Goal: Task Accomplishment & Management: Complete application form

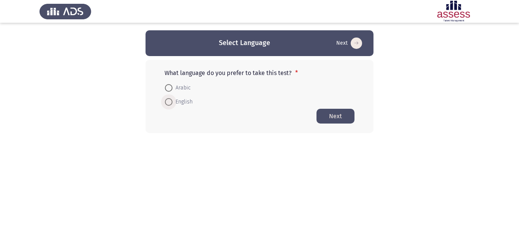
click at [173, 102] on span "English" at bounding box center [182, 102] width 20 height 9
click at [172, 102] on input "English" at bounding box center [169, 102] width 8 height 8
radio input "true"
click at [345, 117] on button "Next" at bounding box center [335, 116] width 38 height 15
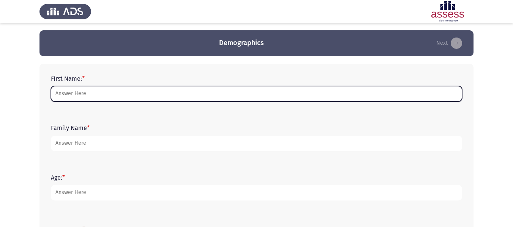
click at [185, 93] on input "First Name: *" at bounding box center [256, 94] width 411 height 16
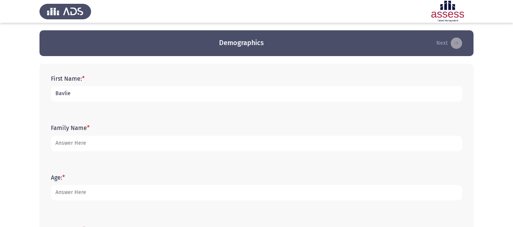
type input "Bavlie"
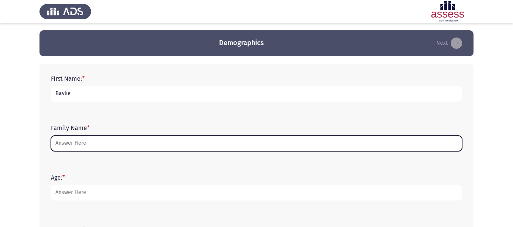
click at [215, 141] on input "Family Name *" at bounding box center [256, 144] width 411 height 16
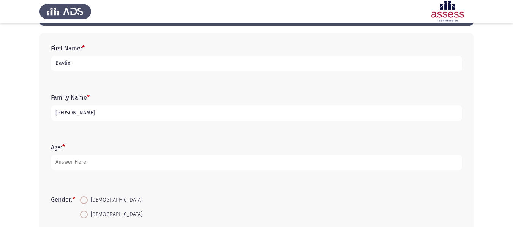
scroll to position [31, 0]
type input "[PERSON_NAME]"
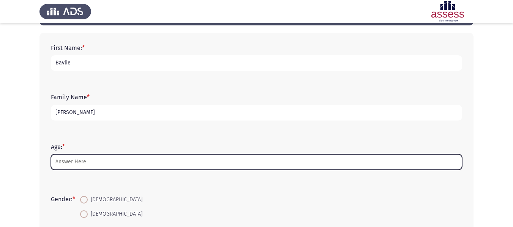
click at [215, 156] on input "Age: *" at bounding box center [256, 163] width 411 height 16
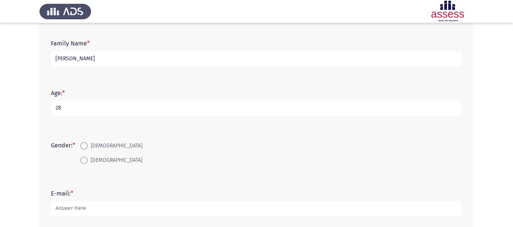
scroll to position [86, 0]
type input "28"
click at [82, 146] on span at bounding box center [84, 145] width 8 height 8
click at [82, 146] on input "[DEMOGRAPHIC_DATA]" at bounding box center [84, 145] width 8 height 8
radio input "true"
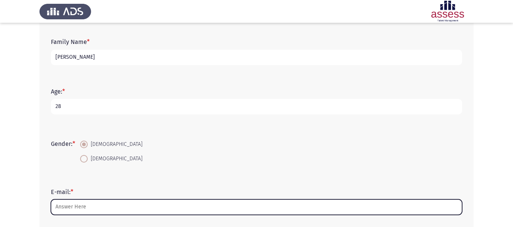
click at [113, 212] on input "E-mail: *" at bounding box center [256, 208] width 411 height 16
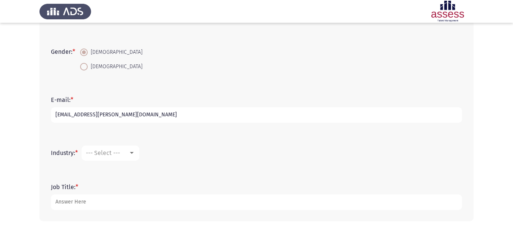
scroll to position [184, 0]
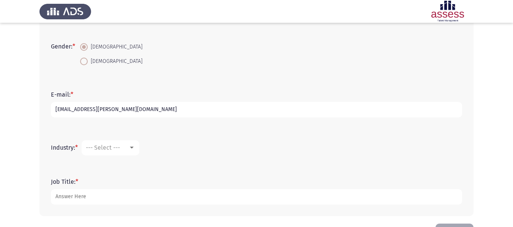
type input "[EMAIL_ADDRESS][PERSON_NAME][DOMAIN_NAME]"
click at [135, 147] on div at bounding box center [131, 148] width 7 height 6
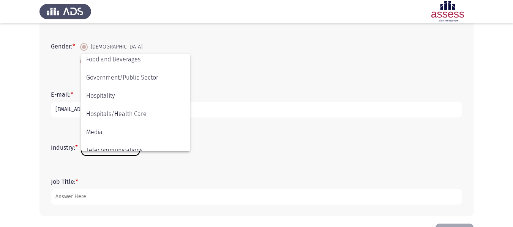
scroll to position [150, 0]
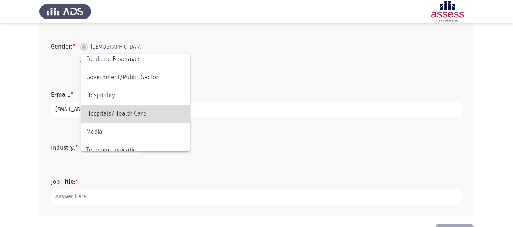
click at [126, 112] on span "Hospitals/Health Care" at bounding box center [135, 114] width 99 height 18
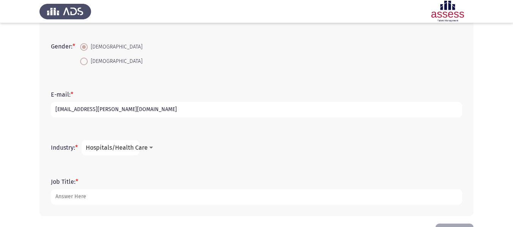
scroll to position [211, 0]
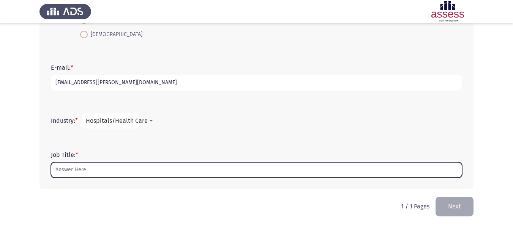
click at [148, 170] on input "Job Title: *" at bounding box center [256, 171] width 411 height 16
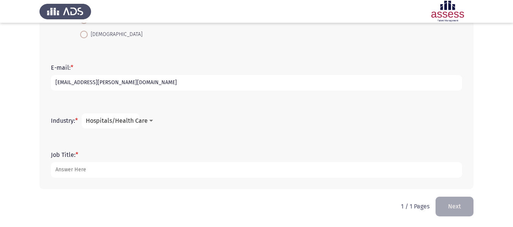
click at [149, 120] on div at bounding box center [151, 121] width 7 height 6
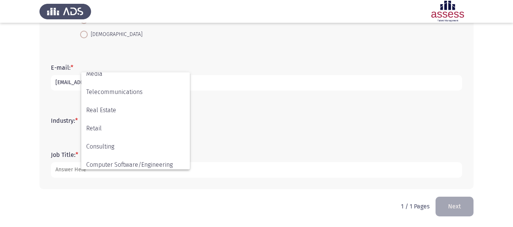
scroll to position [249, 0]
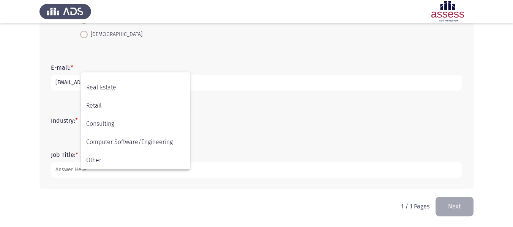
click at [237, 155] on div at bounding box center [256, 113] width 513 height 227
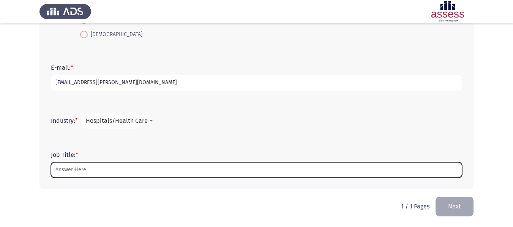
click at [115, 171] on input "Job Title: *" at bounding box center [256, 171] width 411 height 16
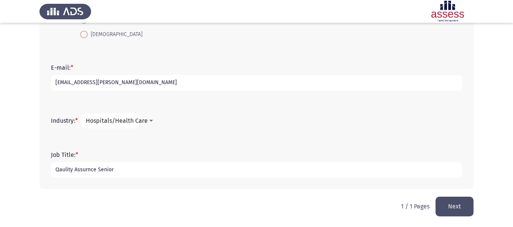
click at [68, 174] on input "Qaulity Assurnce Senior" at bounding box center [256, 171] width 411 height 16
click at [62, 171] on input "Qaulity Assurnce Senior" at bounding box center [256, 171] width 411 height 16
drag, startPoint x: 117, startPoint y: 168, endPoint x: 91, endPoint y: 169, distance: 26.2
click at [91, 169] on input "Qaulity Assurnce Senior" at bounding box center [256, 171] width 411 height 16
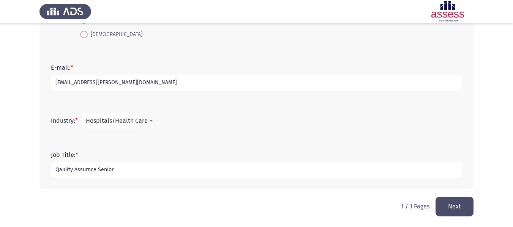
click at [101, 171] on input "Qaulity Assurnce Senior" at bounding box center [256, 171] width 411 height 16
click at [135, 172] on input "Quality Assurance Senior" at bounding box center [256, 171] width 411 height 16
type input "Quality Assurance Senior Specialist"
click at [453, 202] on button "Next" at bounding box center [455, 206] width 38 height 19
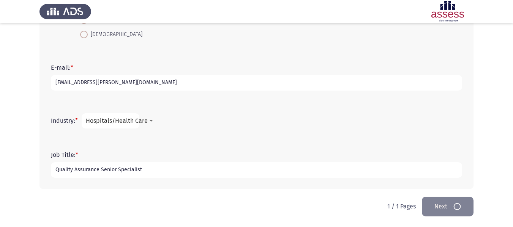
scroll to position [0, 0]
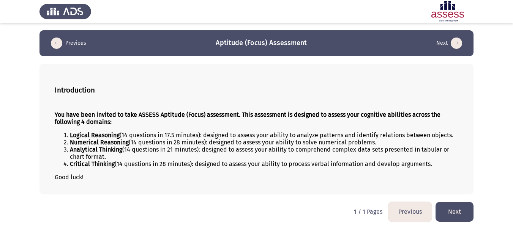
click at [456, 206] on button "Next" at bounding box center [455, 211] width 38 height 19
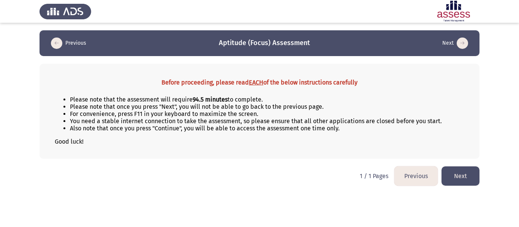
click at [455, 178] on button "Next" at bounding box center [460, 176] width 38 height 19
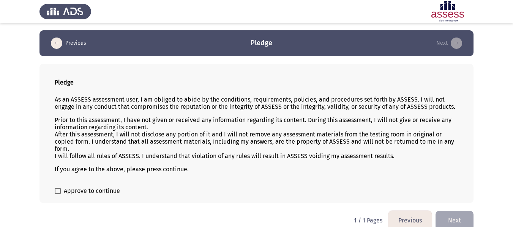
click at [55, 189] on span at bounding box center [58, 191] width 6 height 6
click at [57, 194] on input "Approve to continue" at bounding box center [57, 194] width 0 height 0
checkbox input "true"
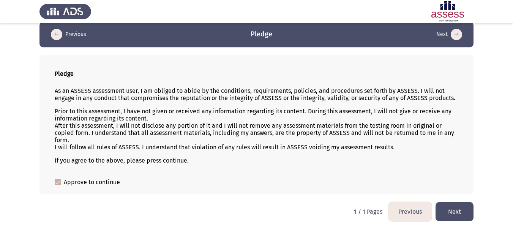
scroll to position [11, 0]
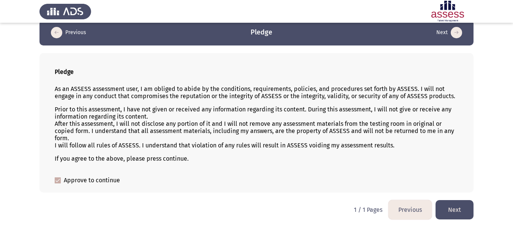
click at [453, 206] on button "Next" at bounding box center [455, 210] width 38 height 19
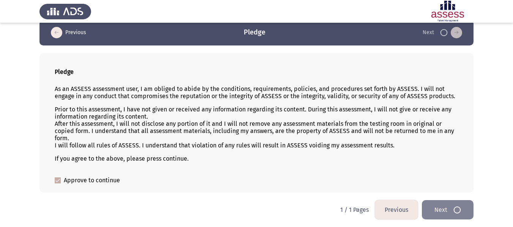
scroll to position [0, 0]
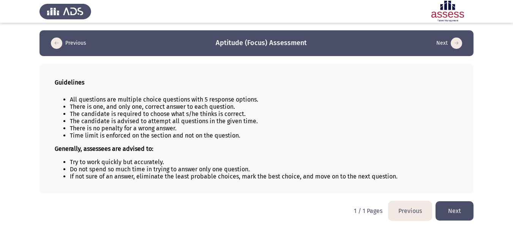
click at [450, 207] on button "Next" at bounding box center [455, 211] width 38 height 19
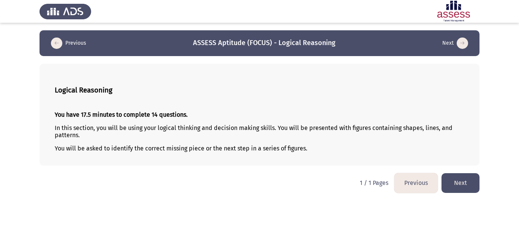
click at [456, 179] on button "Next" at bounding box center [460, 183] width 38 height 19
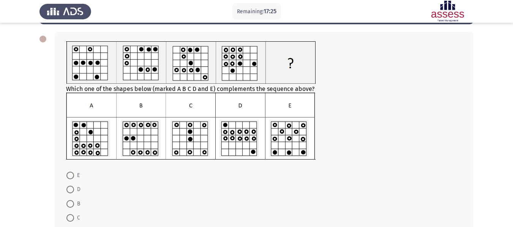
scroll to position [33, 0]
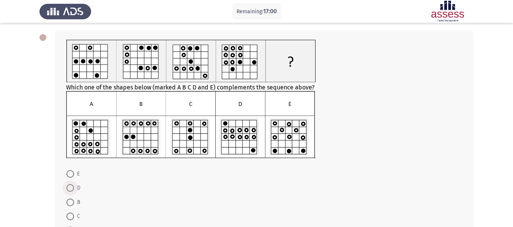
click at [71, 188] on span at bounding box center [70, 189] width 8 height 8
click at [71, 188] on input "D" at bounding box center [70, 189] width 8 height 8
radio input "true"
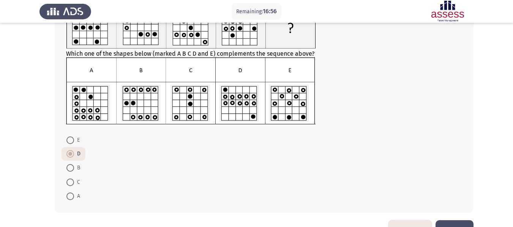
scroll to position [91, 0]
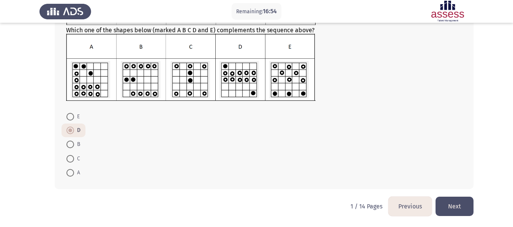
click at [457, 205] on button "Next" at bounding box center [455, 206] width 38 height 19
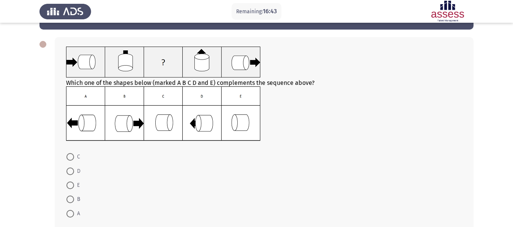
scroll to position [26, 0]
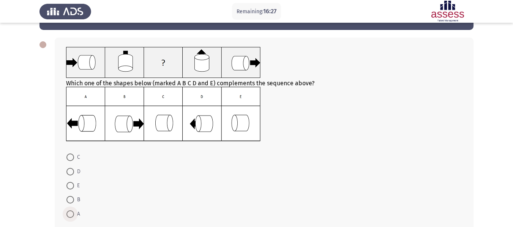
click at [71, 215] on span at bounding box center [70, 215] width 8 height 8
click at [71, 215] on input "A" at bounding box center [70, 215] width 8 height 8
radio input "true"
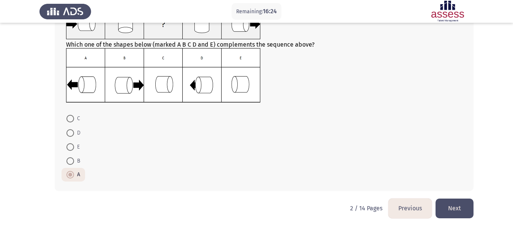
scroll to position [66, 0]
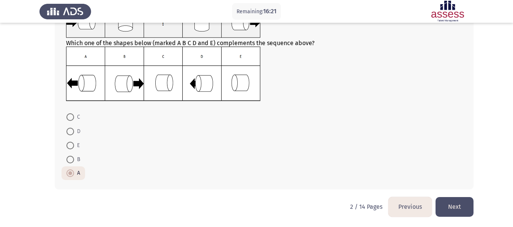
click at [452, 204] on button "Next" at bounding box center [455, 206] width 38 height 19
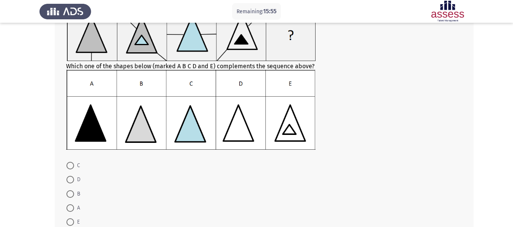
scroll to position [68, 0]
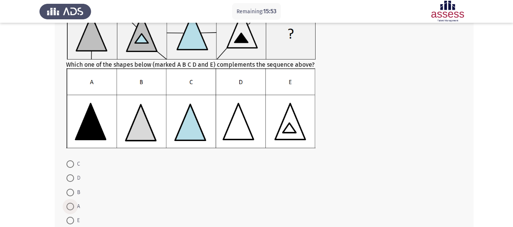
click at [70, 207] on span at bounding box center [70, 207] width 8 height 8
click at [70, 207] on input "A" at bounding box center [70, 207] width 8 height 8
radio input "true"
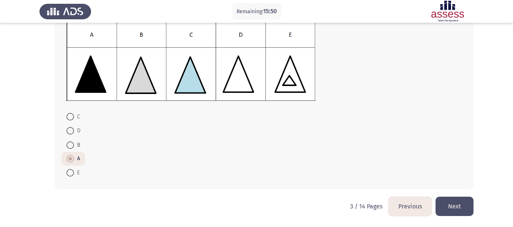
click at [465, 201] on button "Next" at bounding box center [455, 206] width 38 height 19
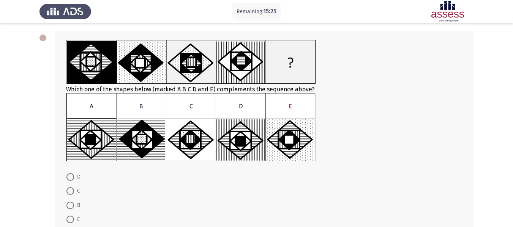
scroll to position [37, 0]
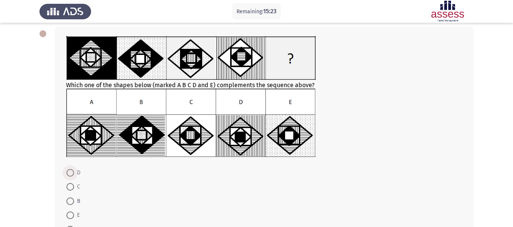
click at [73, 175] on span at bounding box center [70, 173] width 8 height 8
click at [73, 175] on input "D" at bounding box center [70, 173] width 8 height 8
radio input "true"
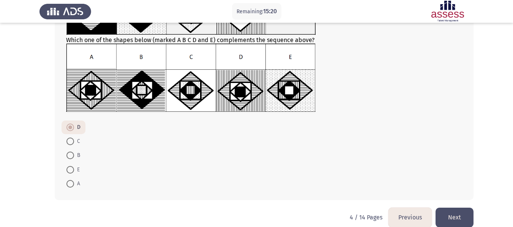
scroll to position [83, 0]
click at [456, 211] on button "Next" at bounding box center [455, 217] width 38 height 19
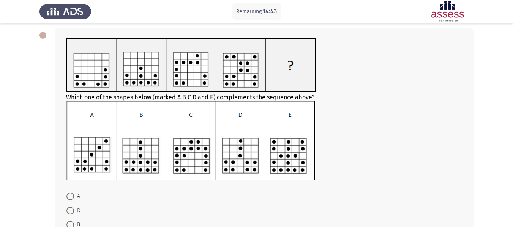
scroll to position [62, 0]
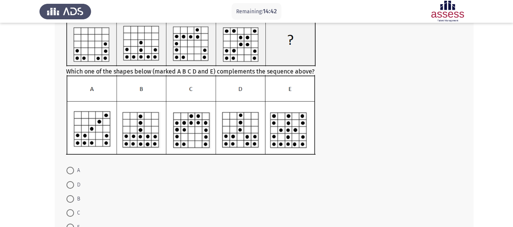
click at [73, 187] on span at bounding box center [70, 186] width 8 height 8
click at [73, 187] on input "D" at bounding box center [70, 186] width 8 height 8
radio input "true"
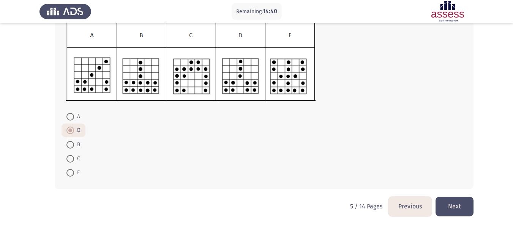
click at [458, 205] on button "Next" at bounding box center [455, 206] width 38 height 19
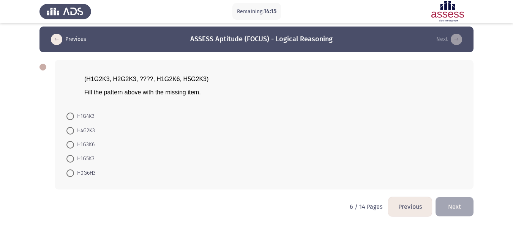
scroll to position [4, 0]
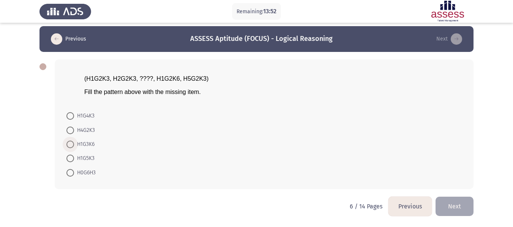
click at [72, 144] on span at bounding box center [70, 145] width 8 height 8
click at [72, 144] on input "H1G3K6" at bounding box center [70, 145] width 8 height 8
radio input "true"
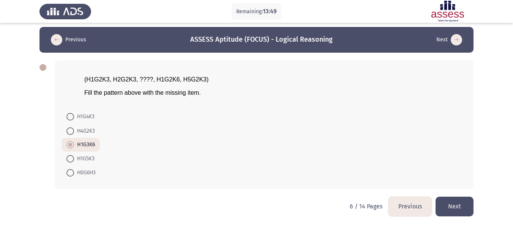
click at [447, 201] on button "Next" at bounding box center [455, 206] width 38 height 19
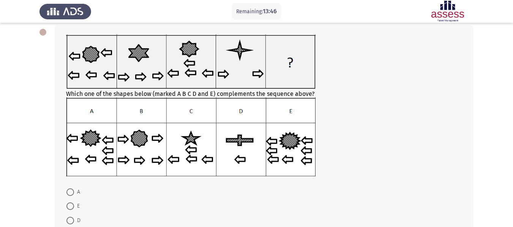
scroll to position [39, 0]
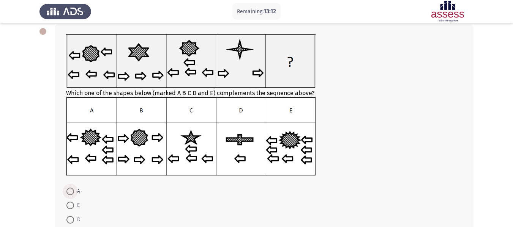
click at [68, 194] on span at bounding box center [70, 192] width 8 height 8
click at [68, 194] on input "A" at bounding box center [70, 192] width 8 height 8
radio input "true"
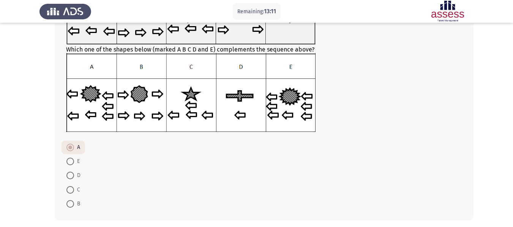
scroll to position [114, 0]
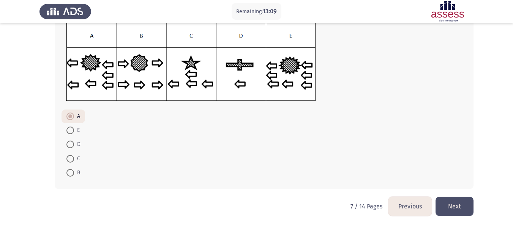
click at [449, 204] on button "Next" at bounding box center [455, 206] width 38 height 19
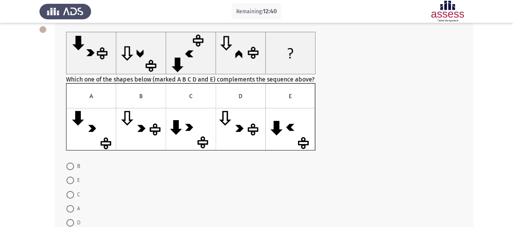
scroll to position [40, 0]
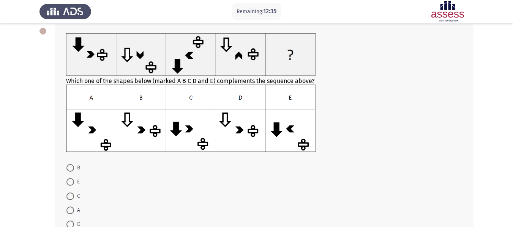
click at [71, 212] on span at bounding box center [70, 211] width 8 height 8
click at [71, 212] on input "A" at bounding box center [70, 211] width 8 height 8
radio input "true"
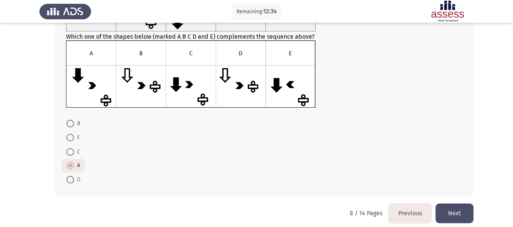
scroll to position [86, 0]
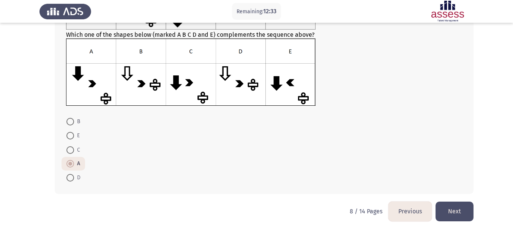
click at [452, 205] on button "Next" at bounding box center [455, 211] width 38 height 19
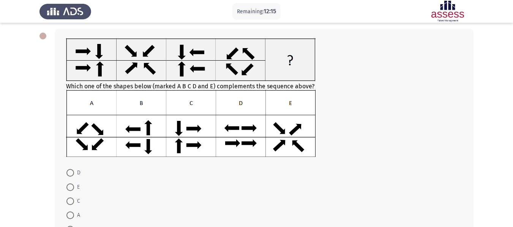
scroll to position [36, 0]
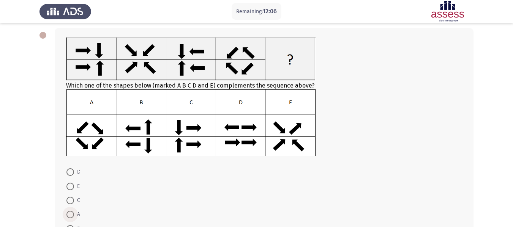
click at [73, 213] on span at bounding box center [70, 215] width 8 height 8
click at [73, 213] on input "A" at bounding box center [70, 215] width 8 height 8
radio input "true"
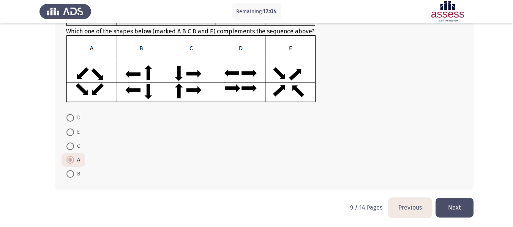
scroll to position [91, 0]
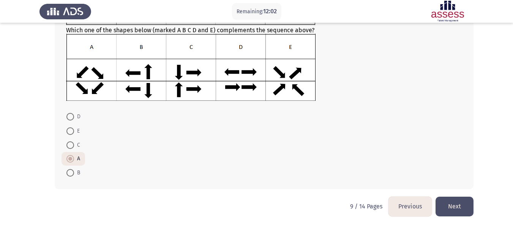
click at [451, 203] on button "Next" at bounding box center [455, 206] width 38 height 19
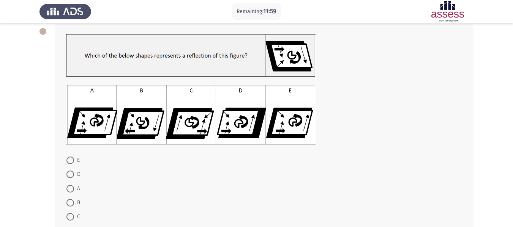
scroll to position [40, 0]
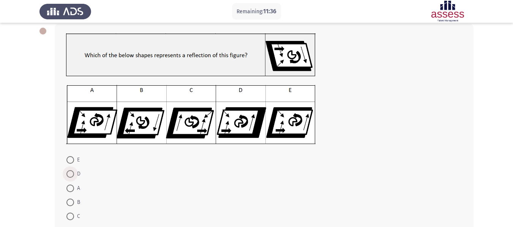
click at [70, 175] on span at bounding box center [70, 175] width 8 height 8
click at [70, 175] on input "D" at bounding box center [70, 175] width 8 height 8
radio input "true"
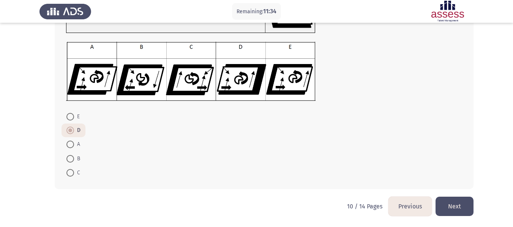
click at [454, 203] on button "Next" at bounding box center [455, 206] width 38 height 19
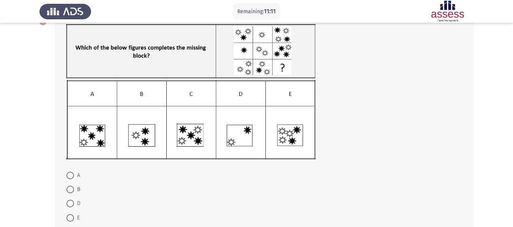
scroll to position [49, 0]
click at [73, 202] on span at bounding box center [70, 204] width 8 height 8
click at [73, 202] on input "D" at bounding box center [70, 204] width 8 height 8
radio input "true"
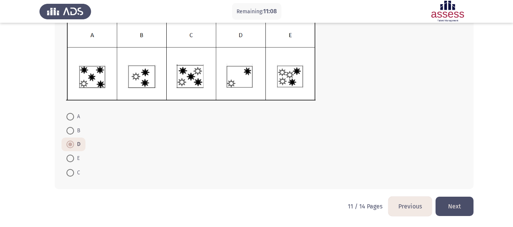
click at [464, 203] on button "Next" at bounding box center [455, 206] width 38 height 19
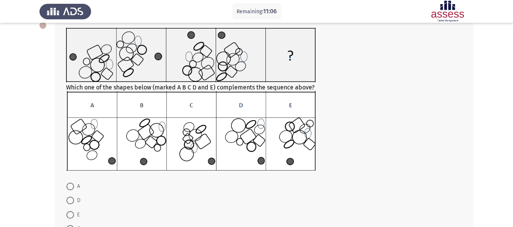
scroll to position [46, 0]
click at [74, 200] on span at bounding box center [70, 201] width 8 height 8
click at [74, 200] on input "D" at bounding box center [70, 201] width 8 height 8
radio input "true"
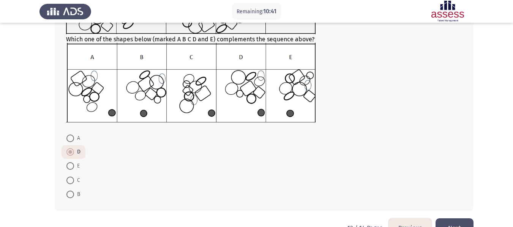
scroll to position [94, 0]
click at [461, 222] on button "Next" at bounding box center [455, 227] width 38 height 19
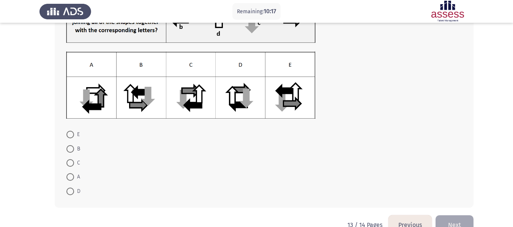
scroll to position [75, 0]
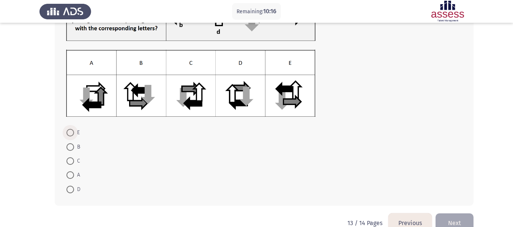
click at [68, 136] on span at bounding box center [70, 133] width 8 height 8
click at [68, 136] on input "E" at bounding box center [70, 133] width 8 height 8
radio input "true"
click at [450, 220] on button "Next" at bounding box center [455, 222] width 38 height 19
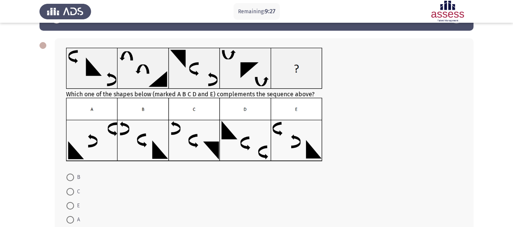
scroll to position [26, 0]
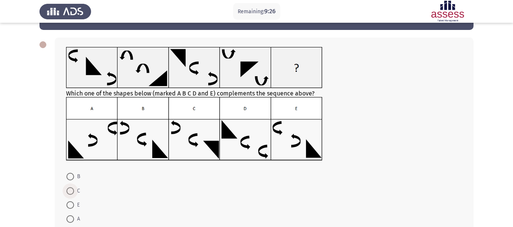
click at [71, 192] on span at bounding box center [70, 192] width 8 height 8
click at [71, 192] on input "C" at bounding box center [70, 192] width 8 height 8
radio input "true"
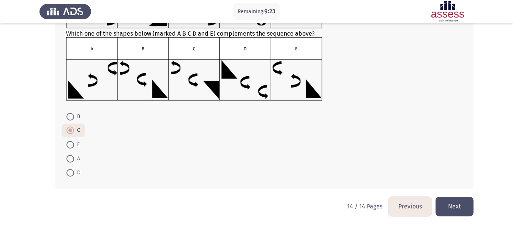
click at [466, 204] on button "Next" at bounding box center [455, 206] width 38 height 19
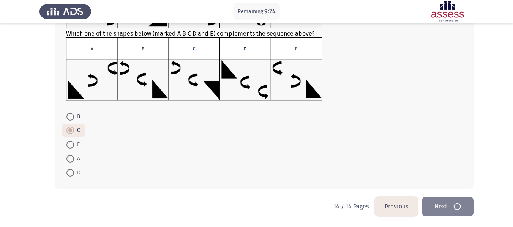
scroll to position [0, 0]
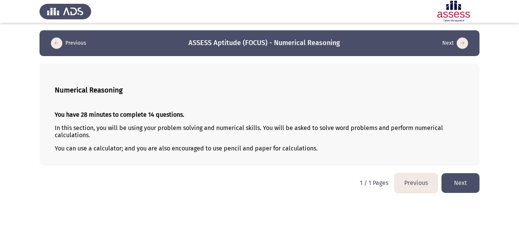
click at [461, 178] on button "Next" at bounding box center [460, 183] width 38 height 19
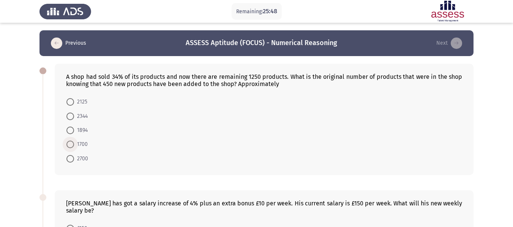
click at [66, 142] on span at bounding box center [70, 145] width 8 height 8
click at [66, 142] on input "1700" at bounding box center [70, 145] width 8 height 8
radio input "true"
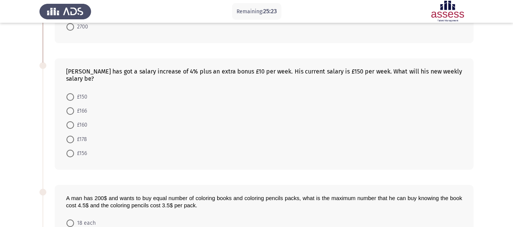
scroll to position [132, 0]
click at [70, 111] on span at bounding box center [70, 111] width 8 height 8
click at [70, 111] on input "£166" at bounding box center [70, 111] width 8 height 8
radio input "true"
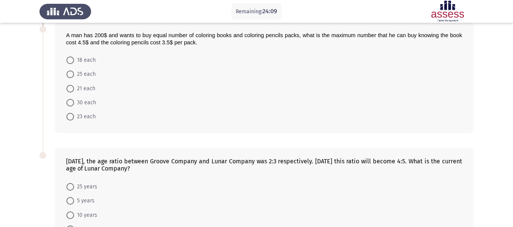
scroll to position [294, 0]
click at [87, 73] on span "25 each" at bounding box center [85, 74] width 22 height 9
click at [74, 73] on input "25 each" at bounding box center [70, 75] width 8 height 8
radio input "true"
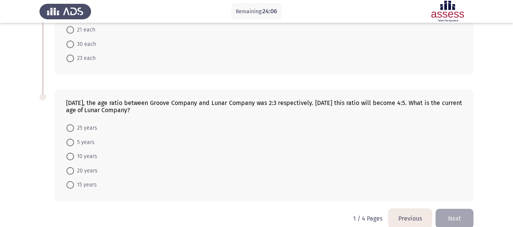
scroll to position [353, 0]
click at [73, 155] on span at bounding box center [70, 157] width 8 height 8
click at [73, 155] on input "10 years" at bounding box center [70, 157] width 8 height 8
radio input "true"
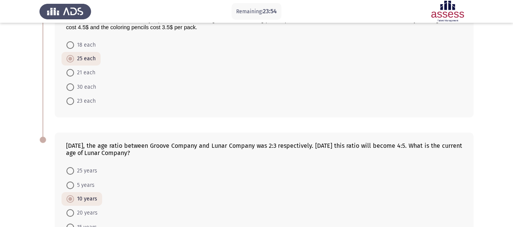
scroll to position [364, 0]
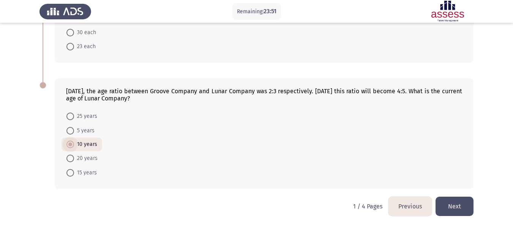
click at [71, 144] on span at bounding box center [70, 145] width 4 height 4
click at [71, 144] on input "10 years" at bounding box center [70, 145] width 8 height 8
click at [466, 204] on button "Next" at bounding box center [455, 206] width 38 height 19
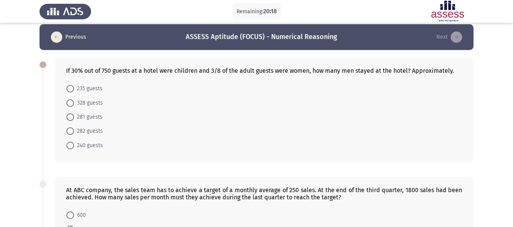
scroll to position [0, 0]
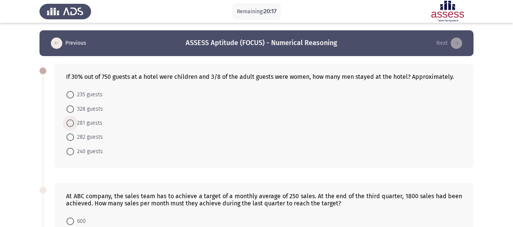
click at [75, 119] on span "281 guests" at bounding box center [88, 123] width 28 height 9
click at [74, 120] on input "281 guests" at bounding box center [70, 124] width 8 height 8
radio input "true"
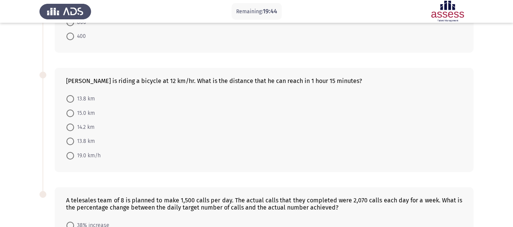
scroll to position [242, 0]
click at [69, 115] on span at bounding box center [70, 113] width 8 height 8
click at [69, 115] on input "15.0 km" at bounding box center [70, 113] width 8 height 8
radio input "true"
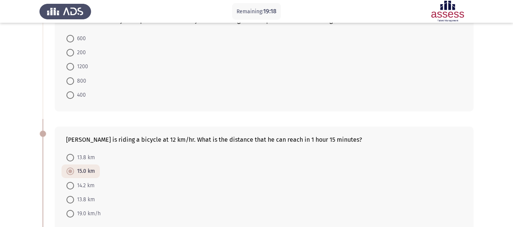
scroll to position [182, 0]
click at [76, 93] on span "400" at bounding box center [80, 95] width 12 height 9
click at [74, 93] on input "400" at bounding box center [70, 96] width 8 height 8
radio input "true"
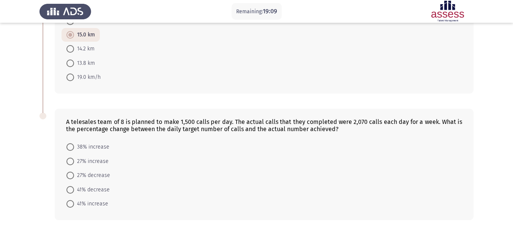
scroll to position [350, 0]
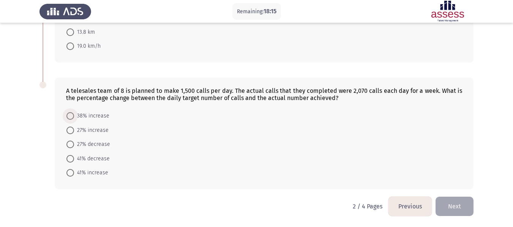
click at [68, 115] on span at bounding box center [70, 116] width 8 height 8
click at [68, 115] on input "38% increase" at bounding box center [70, 116] width 8 height 8
radio input "true"
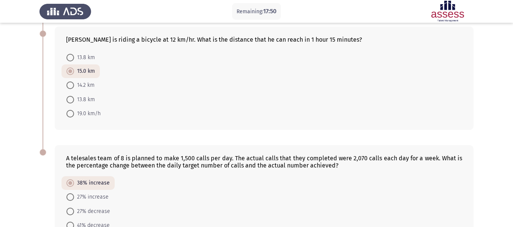
scroll to position [350, 0]
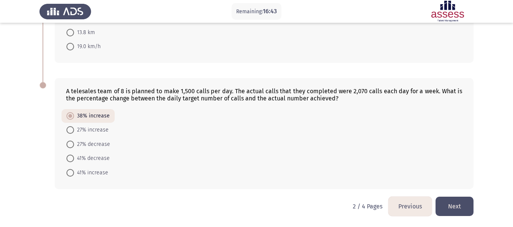
click at [456, 202] on button "Next" at bounding box center [455, 206] width 38 height 19
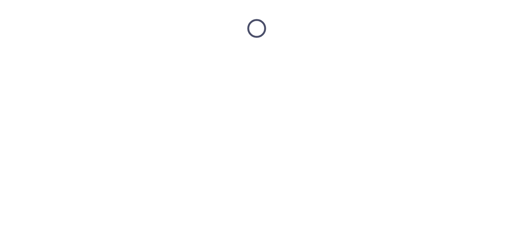
scroll to position [0, 0]
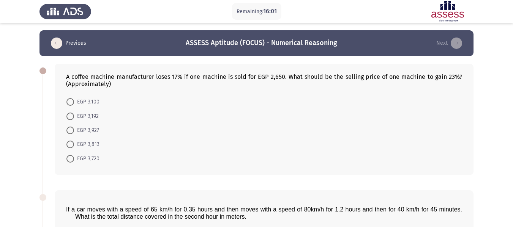
click at [70, 158] on span at bounding box center [70, 159] width 8 height 8
click at [70, 158] on input "EGP 3,720" at bounding box center [70, 159] width 8 height 8
radio input "true"
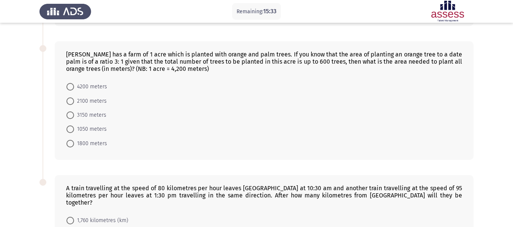
scroll to position [288, 0]
click at [72, 117] on span at bounding box center [70, 115] width 8 height 8
click at [72, 117] on input "3150 meters" at bounding box center [70, 115] width 8 height 8
radio input "true"
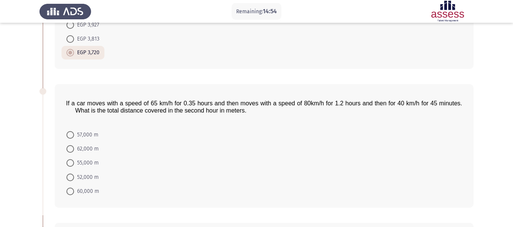
scroll to position [106, 0]
click at [81, 176] on span "52,000 m" at bounding box center [86, 177] width 25 height 9
click at [74, 176] on input "52,000 m" at bounding box center [70, 178] width 8 height 8
radio input "true"
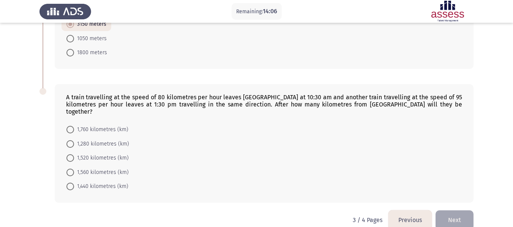
scroll to position [384, 0]
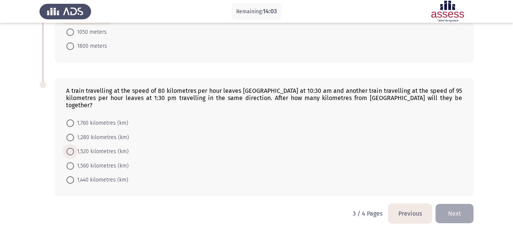
click at [109, 147] on span "1,520 kilometres (km)" at bounding box center [101, 151] width 55 height 9
click at [74, 148] on input "1,520 kilometres (km)" at bounding box center [70, 152] width 8 height 8
radio input "true"
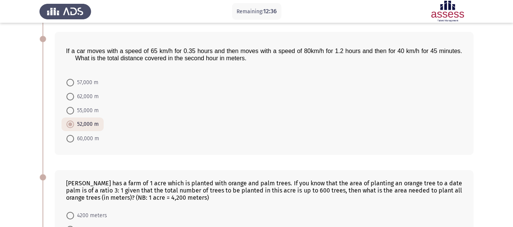
scroll to position [158, 0]
click at [460, 55] on p "If a car moves with a speed of 65 km/h for 0.35 hours and then moves with a spe…" at bounding box center [268, 55] width 387 height 14
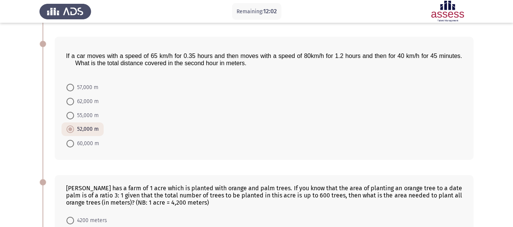
scroll to position [152, 0]
click at [71, 101] on span at bounding box center [70, 103] width 8 height 8
click at [71, 101] on input "62,000 m" at bounding box center [70, 103] width 8 height 8
radio input "true"
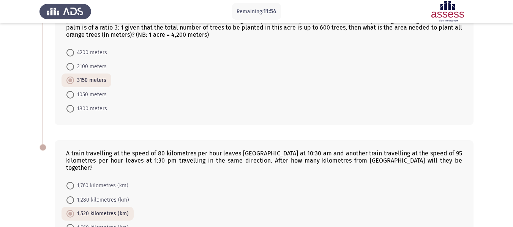
scroll to position [384, 0]
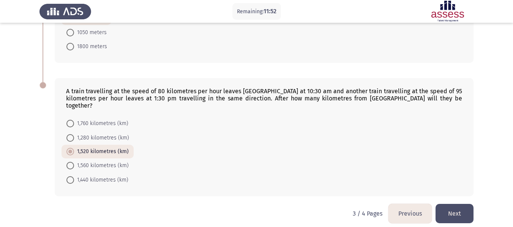
click at [452, 210] on button "Next" at bounding box center [455, 213] width 38 height 19
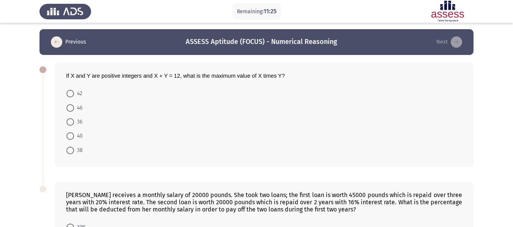
scroll to position [0, 0]
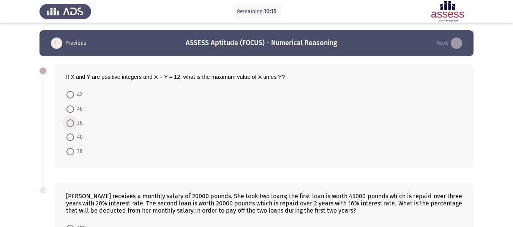
click at [72, 123] on span at bounding box center [70, 124] width 8 height 8
click at [72, 123] on input "36" at bounding box center [70, 124] width 8 height 8
radio input "true"
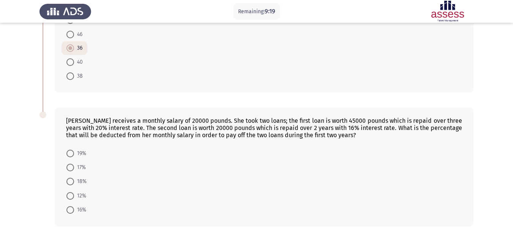
scroll to position [112, 0]
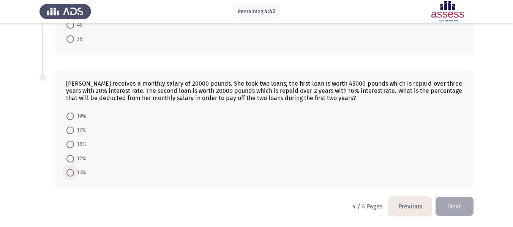
click at [69, 175] on span at bounding box center [70, 173] width 8 height 8
click at [69, 175] on input "16%" at bounding box center [70, 173] width 8 height 8
radio input "true"
click at [68, 163] on span at bounding box center [70, 160] width 8 height 8
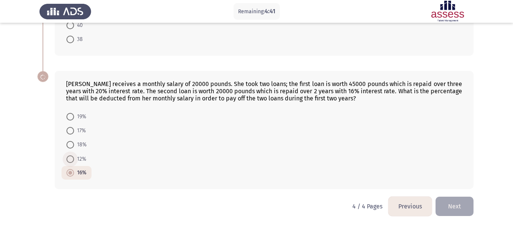
click at [68, 163] on input "12%" at bounding box center [70, 160] width 8 height 8
radio input "true"
click at [456, 203] on button "Next" at bounding box center [455, 206] width 38 height 19
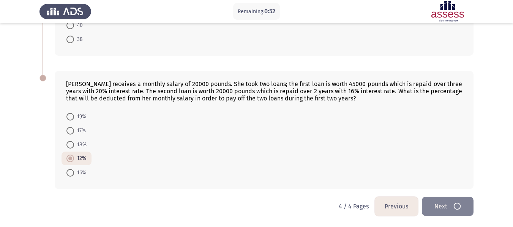
scroll to position [0, 0]
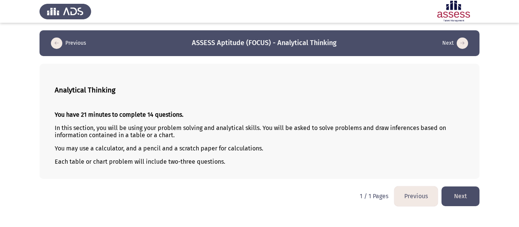
click at [463, 191] on button "Next" at bounding box center [460, 196] width 38 height 19
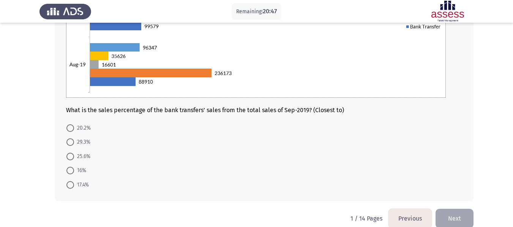
scroll to position [158, 0]
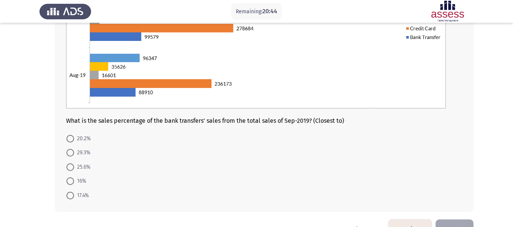
click at [350, 106] on img at bounding box center [256, 12] width 380 height 193
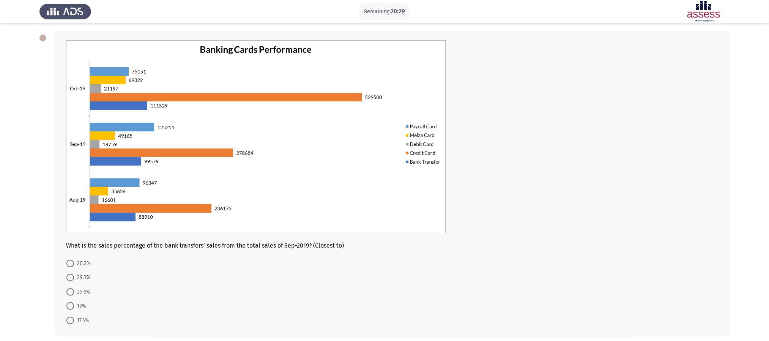
scroll to position [33, 0]
drag, startPoint x: 493, startPoint y: 1, endPoint x: 68, endPoint y: 319, distance: 530.9
click at [68, 227] on span at bounding box center [70, 320] width 8 height 8
click at [68, 227] on input "17.4%" at bounding box center [70, 320] width 8 height 8
radio input "true"
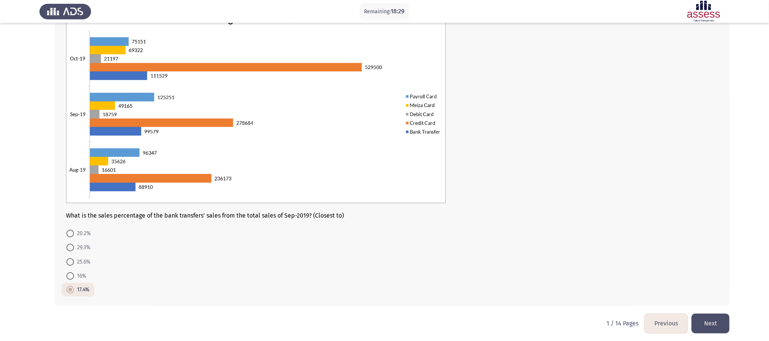
scroll to position [66, 0]
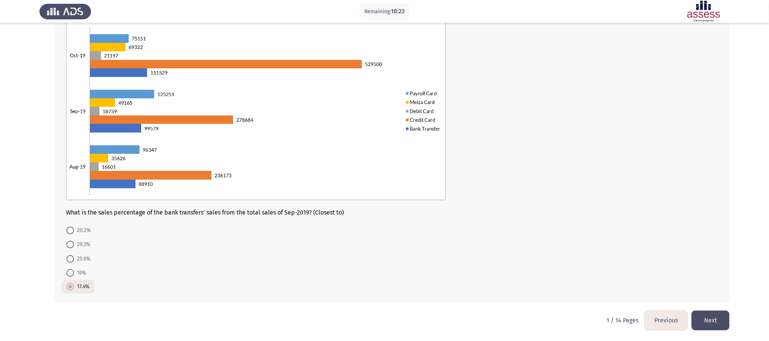
click at [518, 227] on button "Next" at bounding box center [711, 320] width 38 height 19
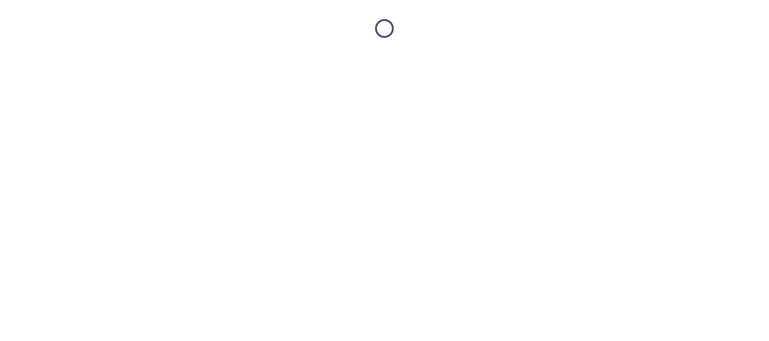
scroll to position [0, 0]
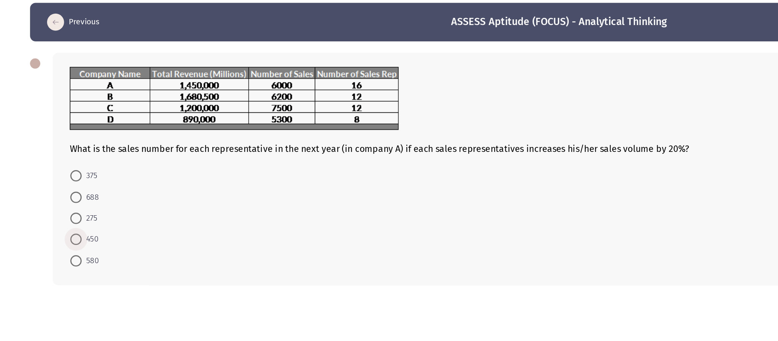
click at [75, 189] on span "450" at bounding box center [79, 188] width 11 height 9
click at [74, 189] on input "450" at bounding box center [70, 189] width 8 height 8
radio input "true"
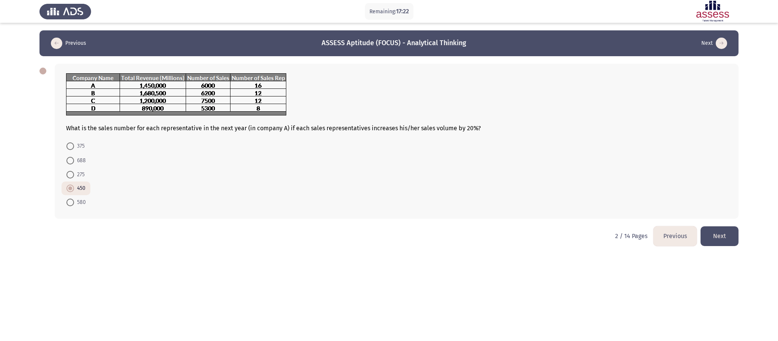
click at [518, 227] on button "Next" at bounding box center [720, 235] width 38 height 19
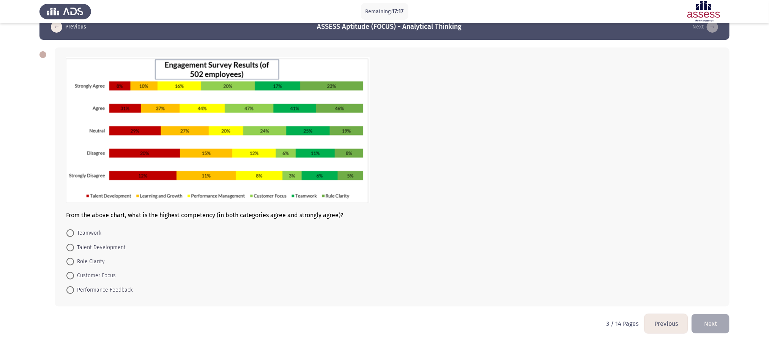
scroll to position [19, 0]
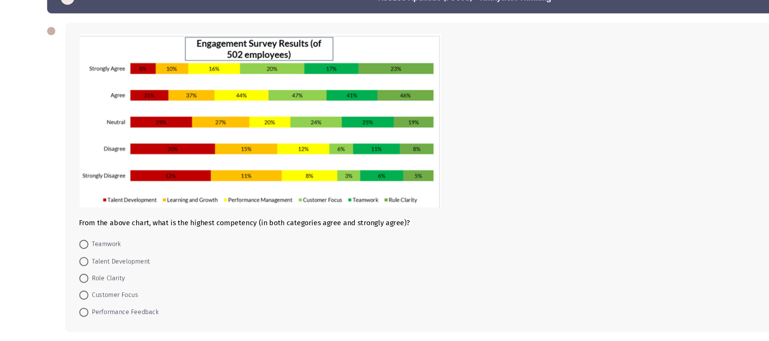
click at [68, 227] on span at bounding box center [70, 259] width 8 height 8
click at [68, 227] on input "Role Clarity" at bounding box center [70, 259] width 8 height 8
radio input "true"
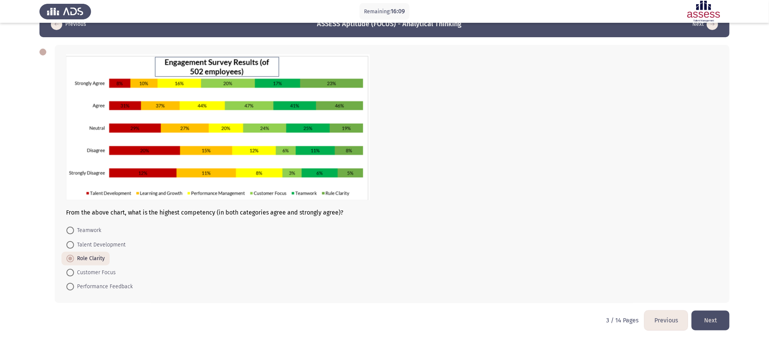
click at [518, 227] on button "Next" at bounding box center [711, 320] width 38 height 19
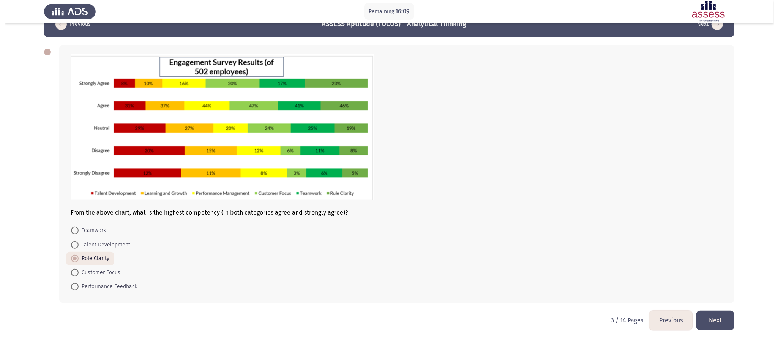
scroll to position [0, 0]
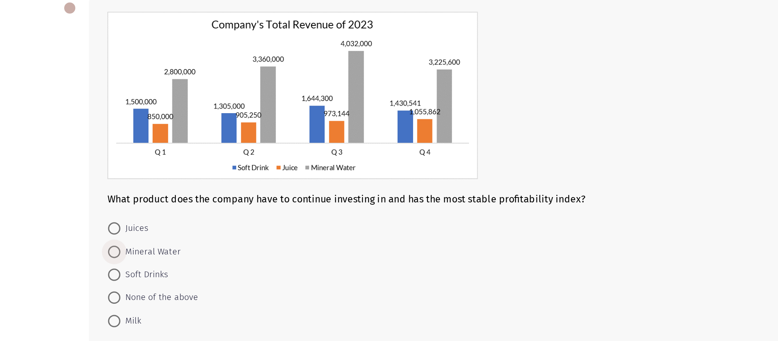
click at [74, 220] on span "Mineral Water" at bounding box center [92, 220] width 37 height 9
click at [74, 220] on input "Mineral Water" at bounding box center [70, 221] width 8 height 8
radio input "true"
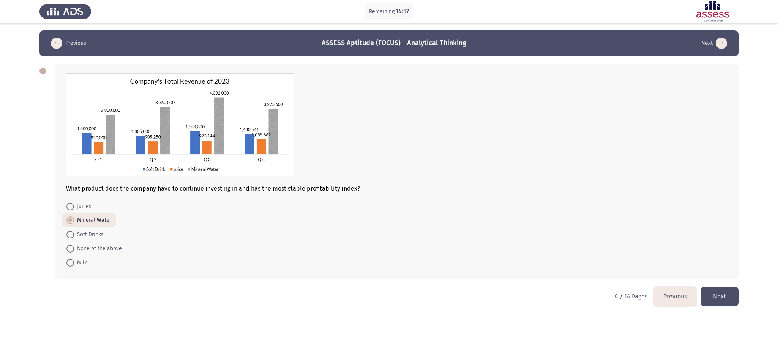
click at [518, 227] on button "Next" at bounding box center [720, 296] width 38 height 19
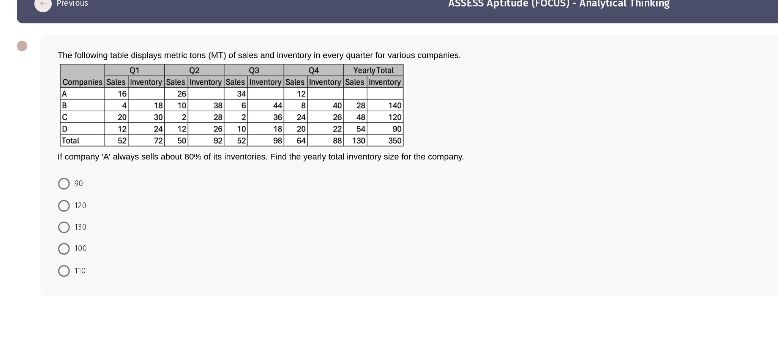
click at [69, 174] on span at bounding box center [70, 176] width 8 height 8
click at [69, 174] on input "120" at bounding box center [70, 176] width 8 height 8
radio input "true"
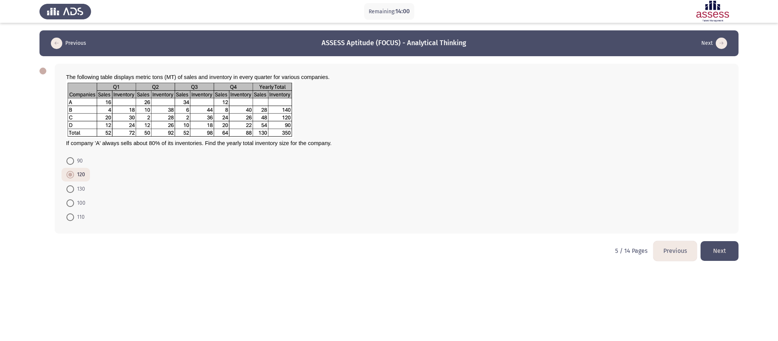
click at [518, 227] on button "Next" at bounding box center [720, 250] width 38 height 19
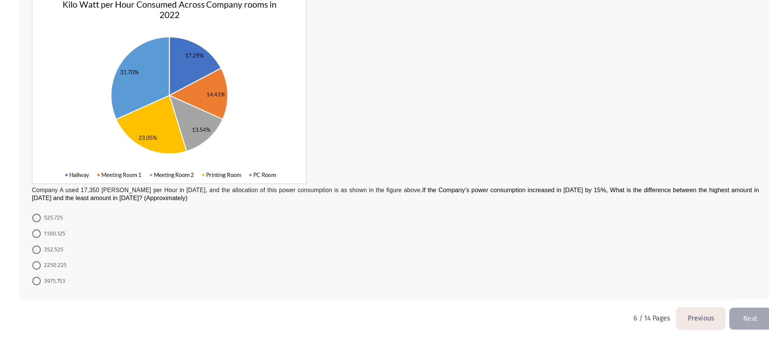
scroll to position [44, 0]
click at [69, 227] on span at bounding box center [70, 259] width 8 height 8
click at [69, 227] on input "352.525" at bounding box center [70, 259] width 8 height 8
radio input "true"
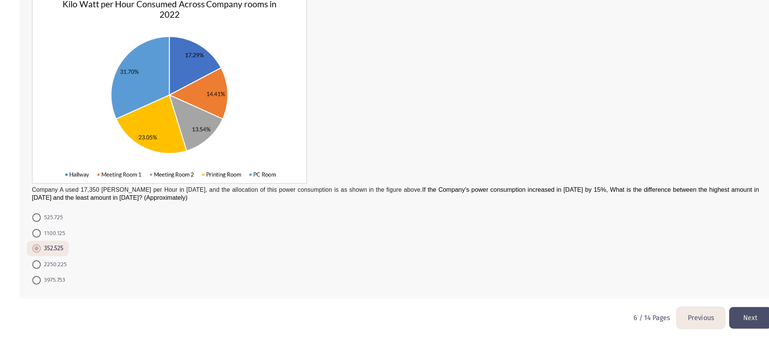
click at [518, 227] on button "Next" at bounding box center [711, 320] width 38 height 19
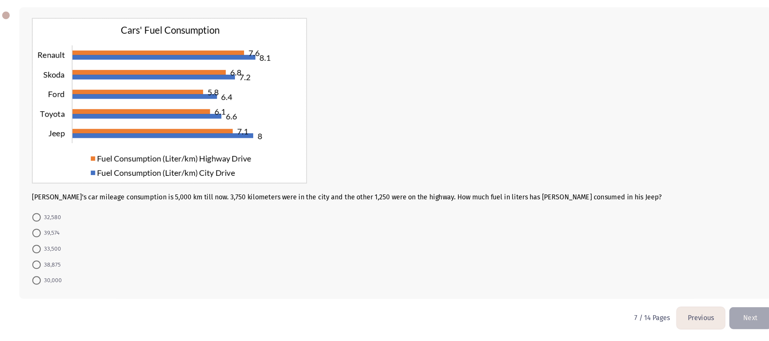
scroll to position [22, 0]
click at [82, 227] on span "38,875" at bounding box center [83, 273] width 18 height 9
click at [74, 227] on input "38,875" at bounding box center [70, 273] width 8 height 8
radio input "true"
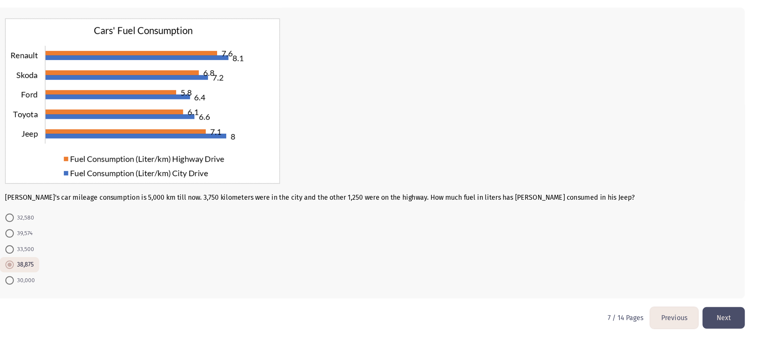
click at [518, 227] on button "Next" at bounding box center [711, 320] width 38 height 19
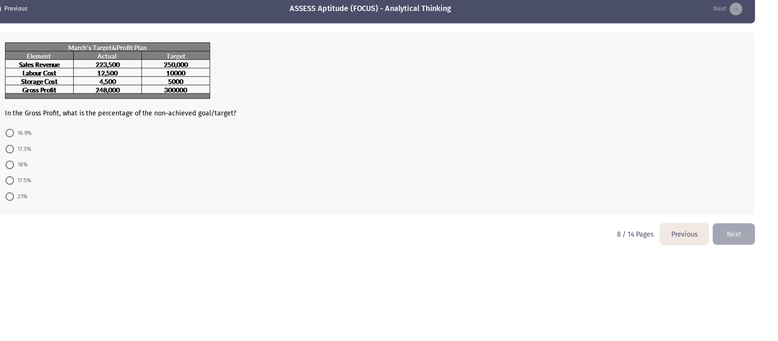
scroll to position [0, 0]
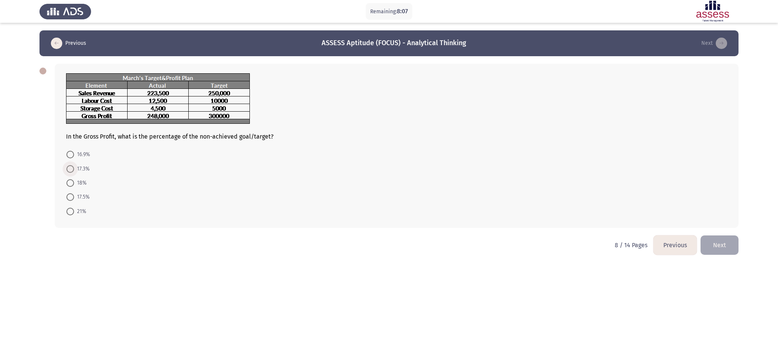
click at [77, 170] on span "17.3%" at bounding box center [82, 168] width 16 height 9
click at [74, 170] on input "17.3%" at bounding box center [70, 169] width 8 height 8
radio input "true"
click at [518, 227] on button "Next" at bounding box center [720, 244] width 38 height 19
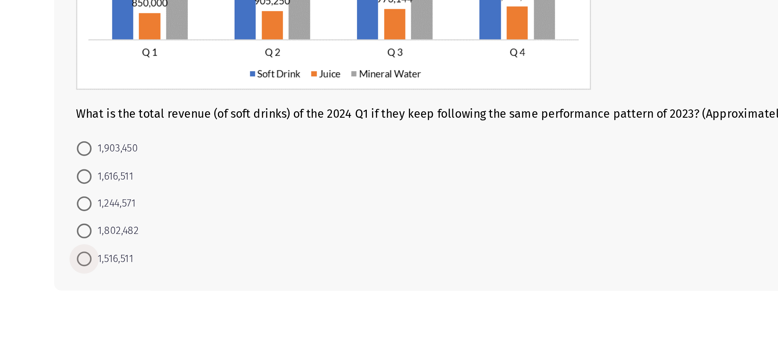
click at [71, 227] on span at bounding box center [70, 281] width 8 height 8
click at [71, 227] on input "1,516,511" at bounding box center [70, 281] width 8 height 8
radio input "true"
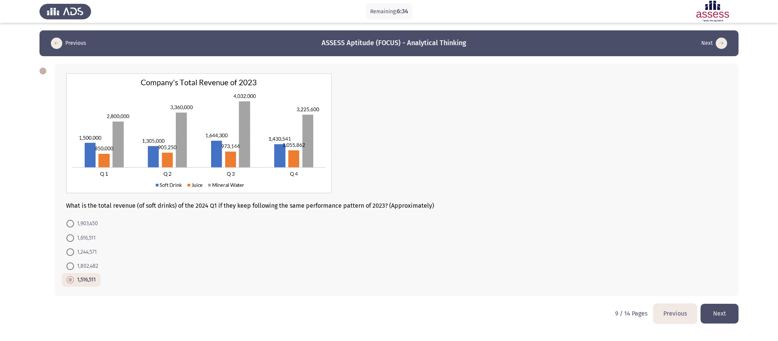
click at [518, 227] on button "Next" at bounding box center [720, 313] width 38 height 19
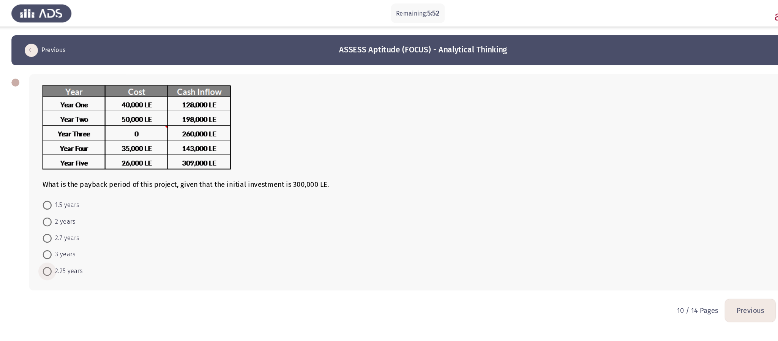
click at [67, 227] on span at bounding box center [70, 234] width 8 height 8
click at [67, 227] on input "2.25 years" at bounding box center [70, 234] width 8 height 8
radio input "true"
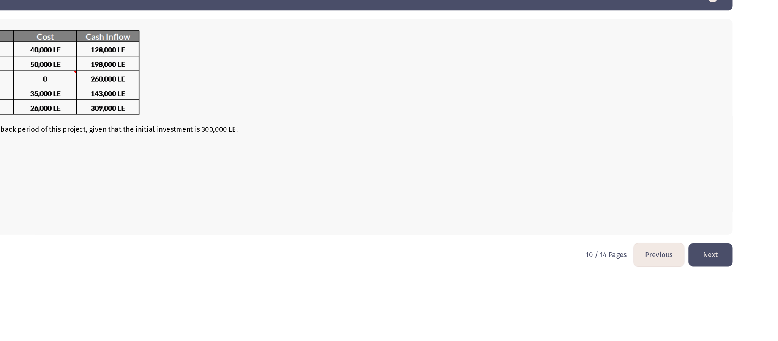
click at [518, 227] on button "Next" at bounding box center [720, 266] width 38 height 19
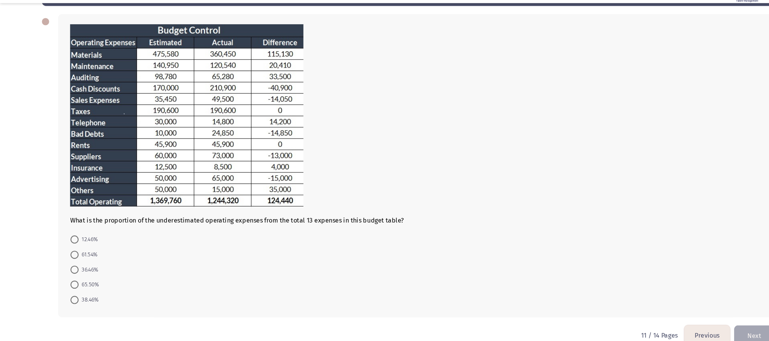
scroll to position [30, 0]
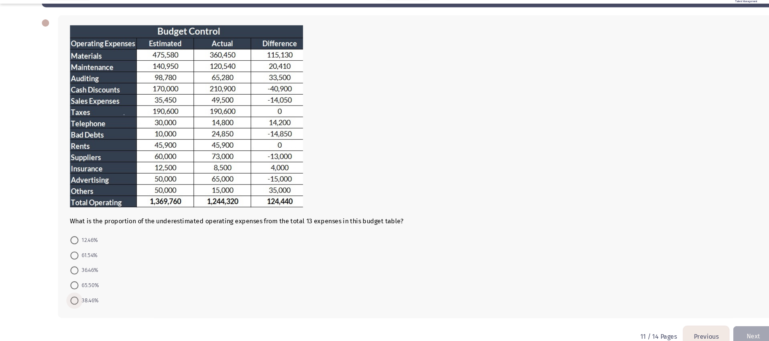
click at [82, 227] on span "38.46%" at bounding box center [83, 303] width 19 height 9
click at [74, 227] on input "38.46%" at bounding box center [70, 303] width 8 height 8
radio input "true"
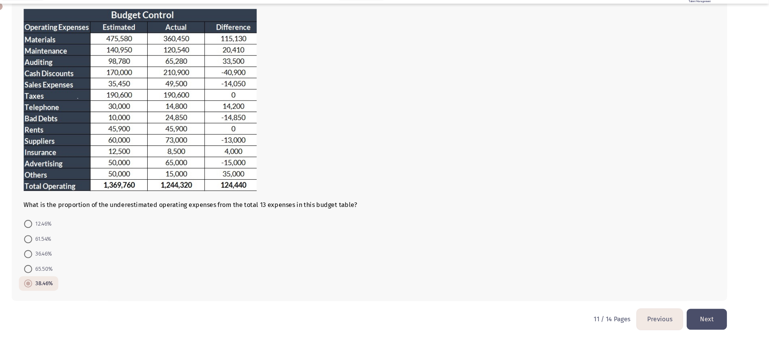
scroll to position [45, 0]
click at [518, 227] on button "Next" at bounding box center [711, 320] width 38 height 19
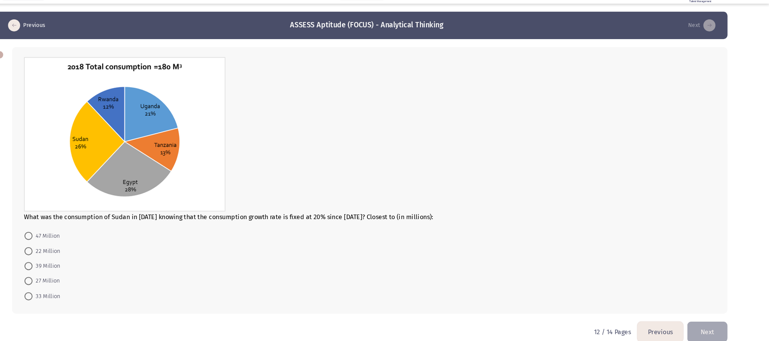
scroll to position [0, 0]
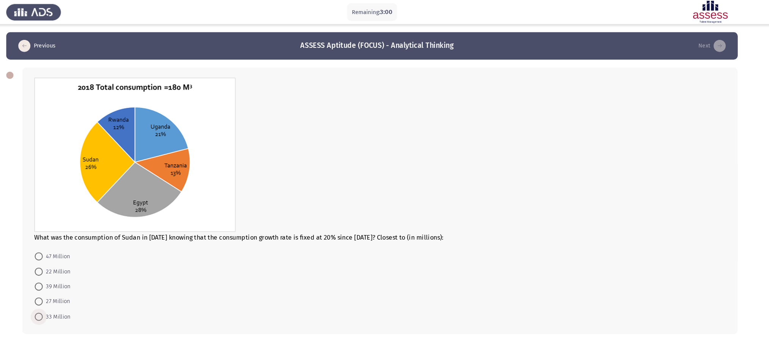
click at [75, 227] on span "33 Million" at bounding box center [87, 298] width 26 height 9
click at [74, 227] on input "33 Million" at bounding box center [70, 299] width 8 height 8
radio input "true"
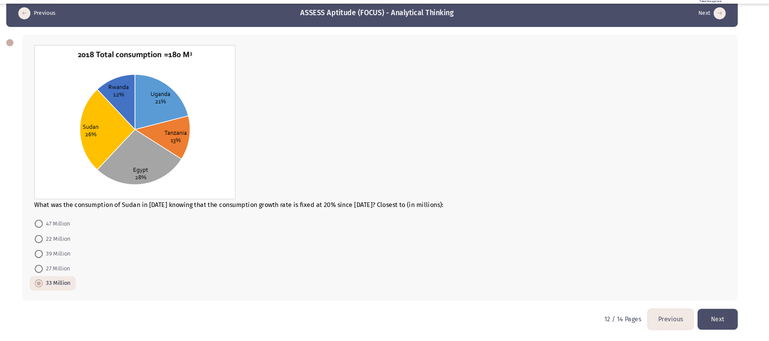
click at [518, 227] on button "Next" at bounding box center [711, 320] width 38 height 19
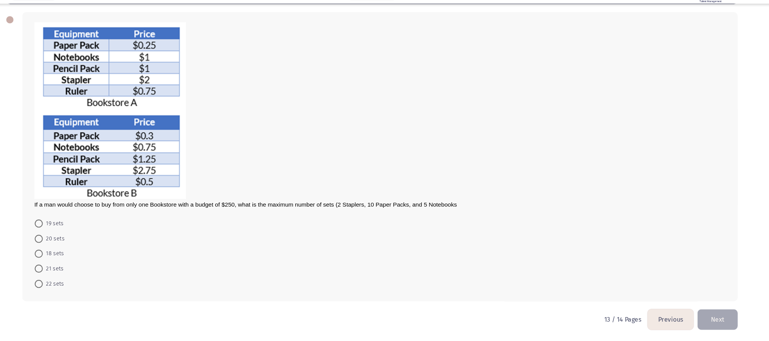
scroll to position [32, 0]
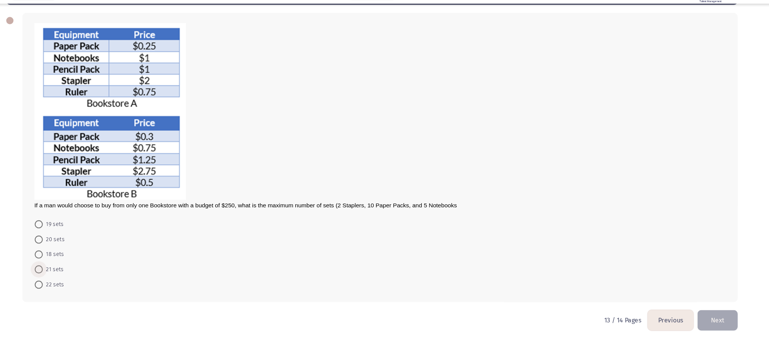
click at [84, 227] on span "21 sets" at bounding box center [84, 273] width 20 height 9
click at [74, 227] on input "21 sets" at bounding box center [70, 274] width 8 height 8
radio input "true"
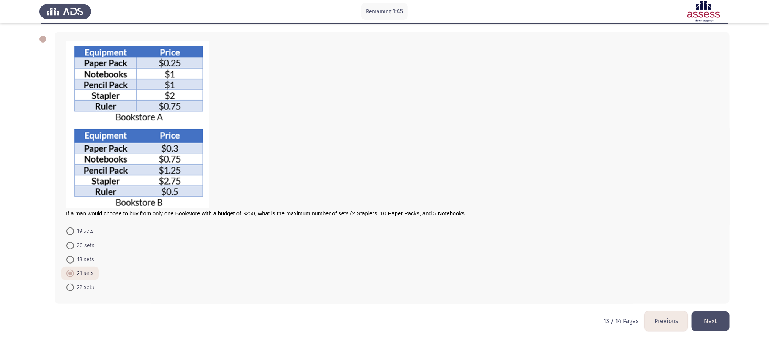
click at [518, 227] on button "Next" at bounding box center [711, 320] width 38 height 19
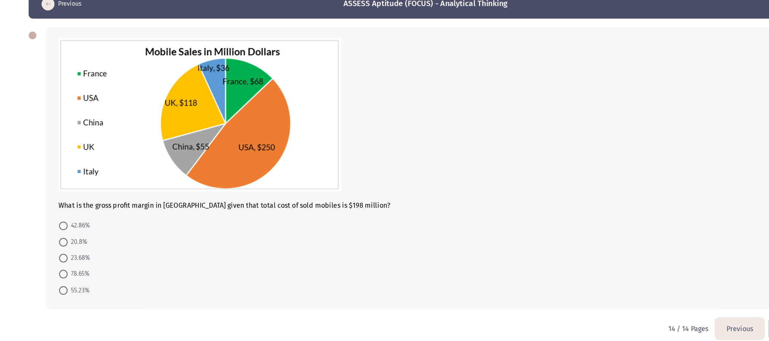
scroll to position [9, 0]
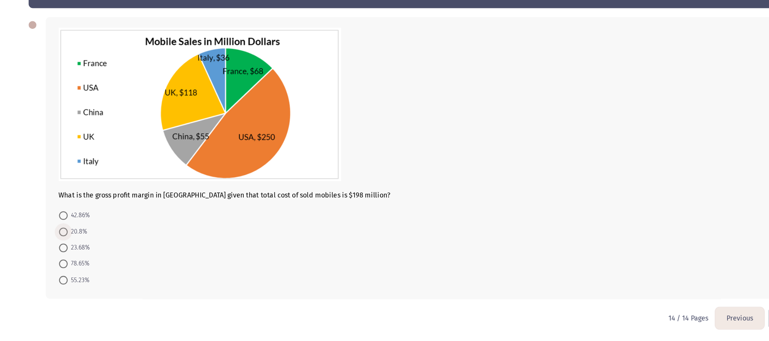
click at [76, 227] on span "20.8%" at bounding box center [82, 244] width 17 height 9
click at [74, 227] on input "20.8%" at bounding box center [70, 244] width 8 height 8
radio input "true"
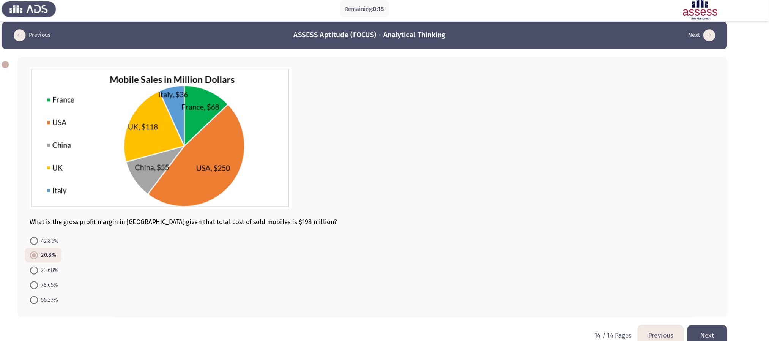
scroll to position [7, 0]
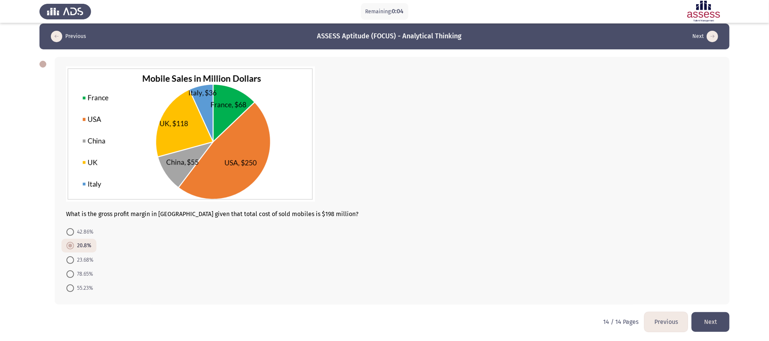
click at [518, 227] on button "Next" at bounding box center [711, 321] width 38 height 19
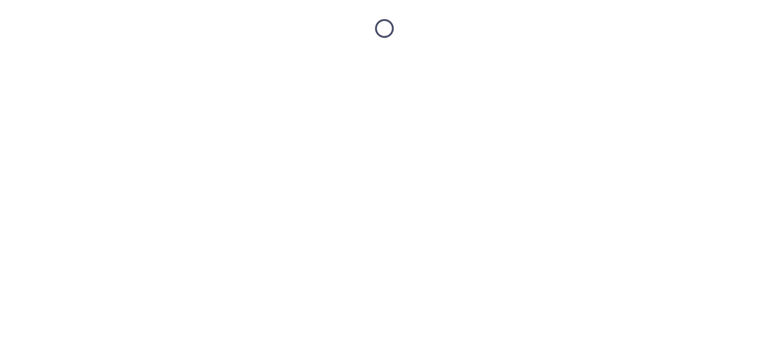
scroll to position [0, 0]
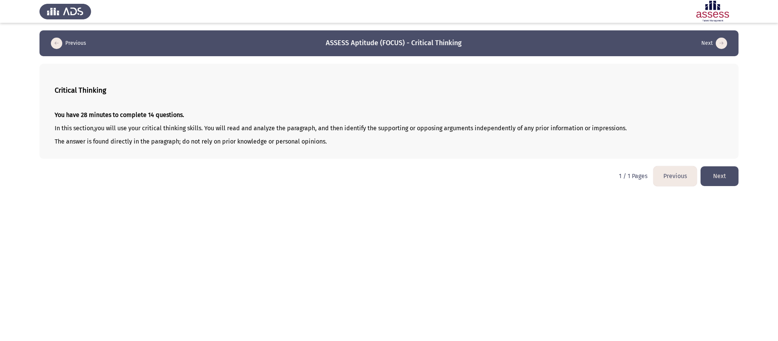
click at [518, 174] on button "Next" at bounding box center [720, 175] width 38 height 19
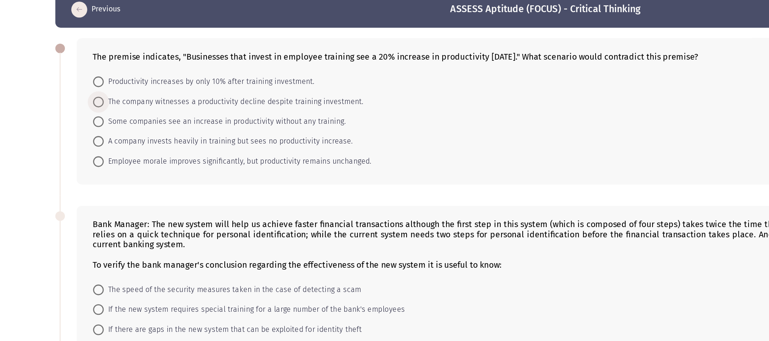
click at [161, 110] on span "The company witnesses a productivity decline despite training investment." at bounding box center [166, 109] width 185 height 9
click at [74, 110] on input "The company witnesses a productivity decline despite training investment." at bounding box center [70, 110] width 8 height 8
radio input "true"
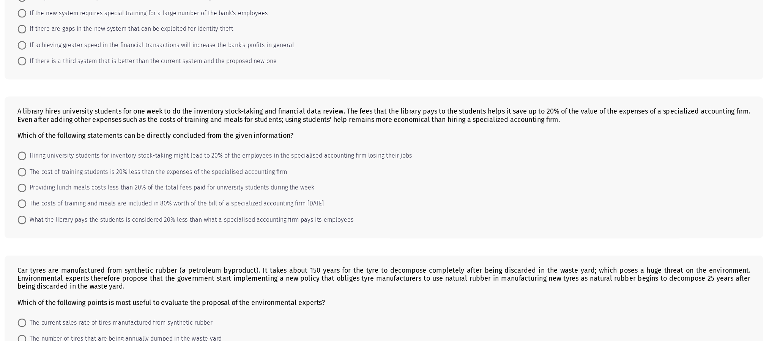
scroll to position [209, 0]
click at [172, 59] on span "If there are gaps in the new system that can be exploited for identity theft" at bounding box center [166, 62] width 184 height 9
click at [74, 59] on input "If there are gaps in the new system that can be exploited for identity theft" at bounding box center [70, 63] width 8 height 8
radio input "true"
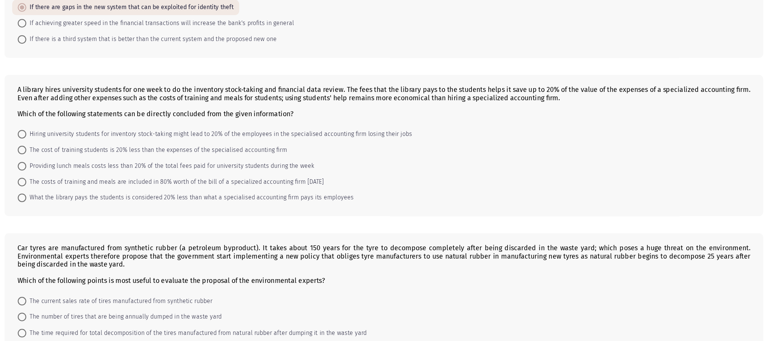
scroll to position [227, 0]
click at [111, 218] on span "What the library pays the students is considered 20% less than what a specialis…" at bounding box center [219, 213] width 291 height 9
click at [74, 217] on input "What the library pays the students is considered 20% less than what a specialis…" at bounding box center [70, 213] width 8 height 8
radio input "true"
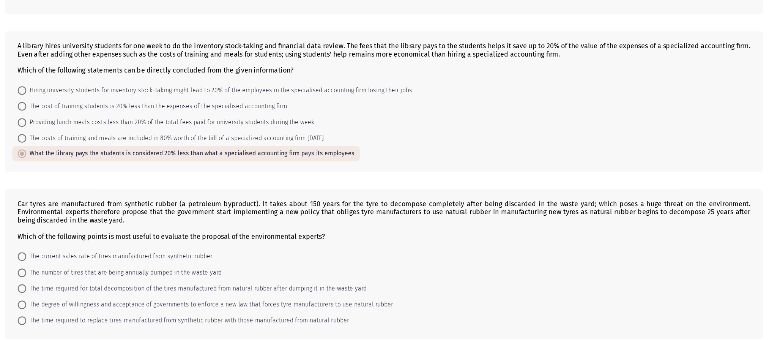
scroll to position [303, 0]
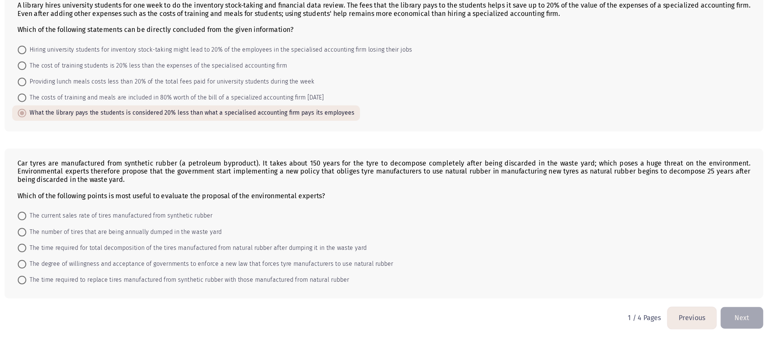
click at [123, 227] on span "The degree of willingness and acceptance of governments to enforce a new law th…" at bounding box center [237, 272] width 327 height 9
click at [74, 227] on input "The degree of willingness and acceptance of governments to enforce a new law th…" at bounding box center [70, 273] width 8 height 8
radio input "true"
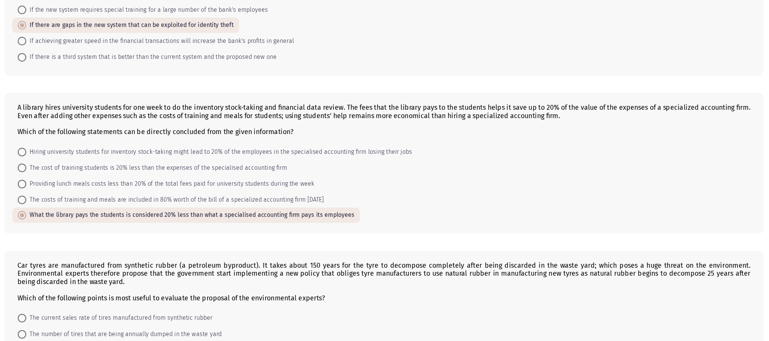
scroll to position [302, 0]
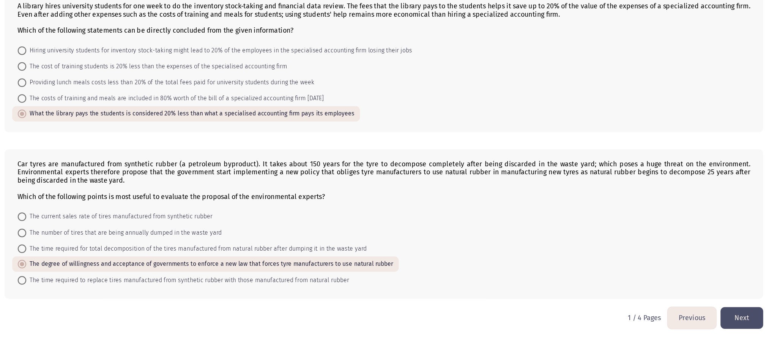
click at [518, 227] on button "Next" at bounding box center [711, 320] width 38 height 19
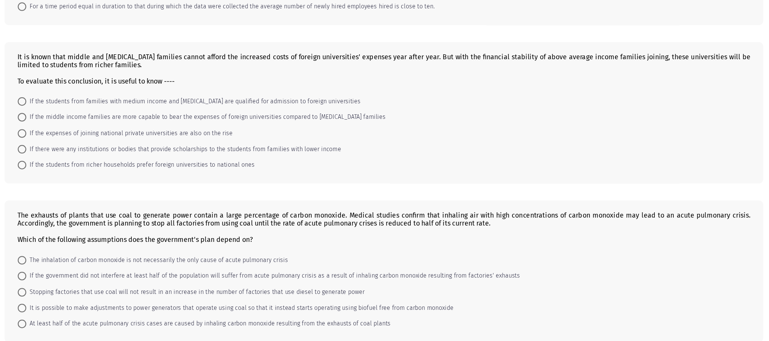
scroll to position [261, 0]
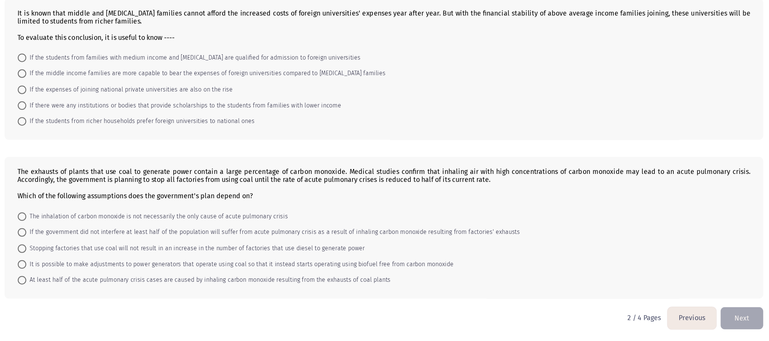
click at [518, 227] on button "Previous" at bounding box center [666, 320] width 43 height 19
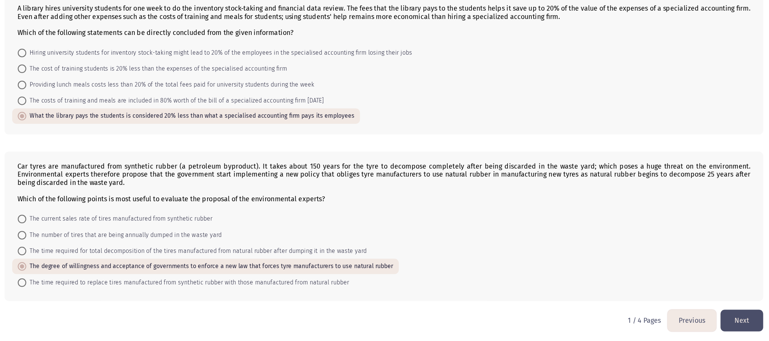
scroll to position [302, 0]
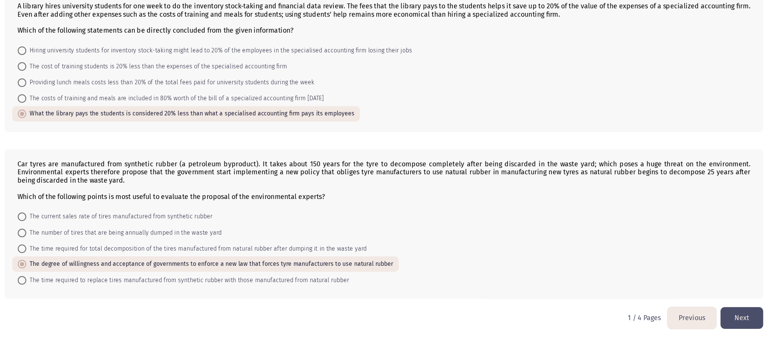
click at [518, 227] on button "Next" at bounding box center [711, 320] width 38 height 19
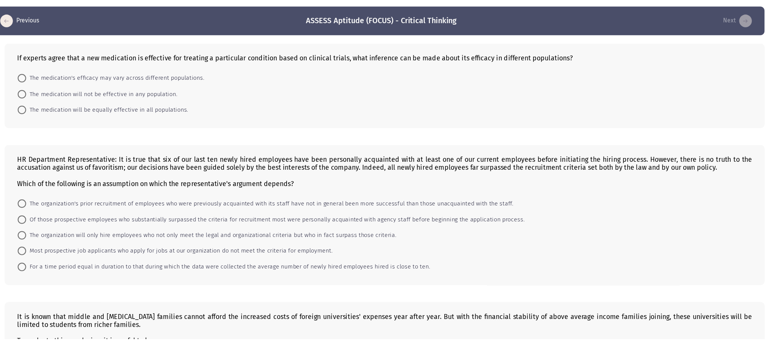
scroll to position [11, 0]
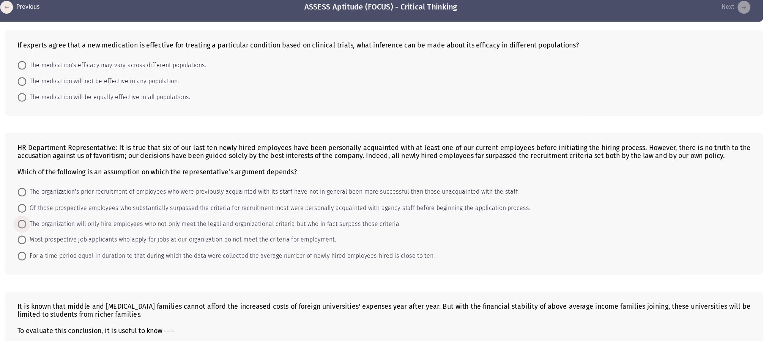
click at [265, 224] on span "The organization will only hire employees who not only meet the legal and organ…" at bounding box center [240, 225] width 333 height 9
click at [74, 224] on input "The organization will only hire employees who not only meet the legal and organ…" at bounding box center [70, 226] width 8 height 8
radio input "true"
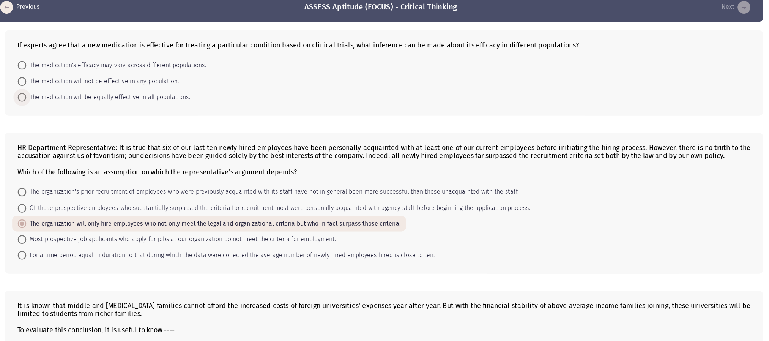
click at [187, 112] on span "The medication will be equally effective in all populations." at bounding box center [147, 112] width 146 height 9
click at [74, 112] on input "The medication will be equally effective in all populations." at bounding box center [70, 113] width 8 height 8
radio input "true"
click at [155, 79] on mat-radio-button "The medication's efficacy may vary across different populations." at bounding box center [151, 84] width 178 height 14
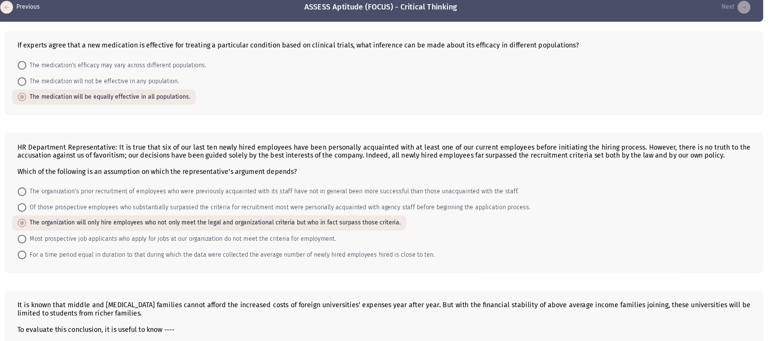
click at [157, 83] on span "The medication's efficacy may vary across different populations." at bounding box center [154, 84] width 160 height 9
click at [74, 83] on input "The medication's efficacy may vary across different populations." at bounding box center [70, 85] width 8 height 8
radio input "true"
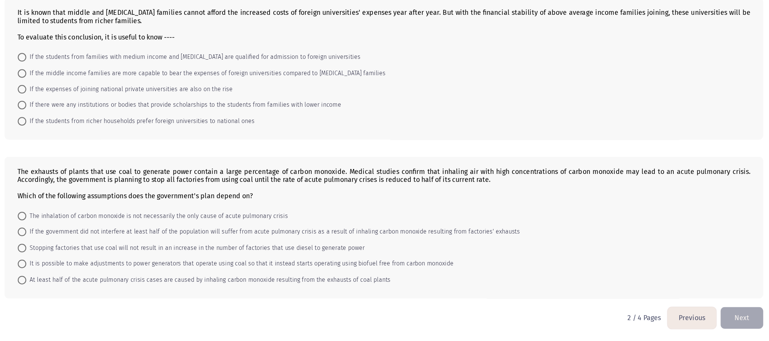
scroll to position [259, 0]
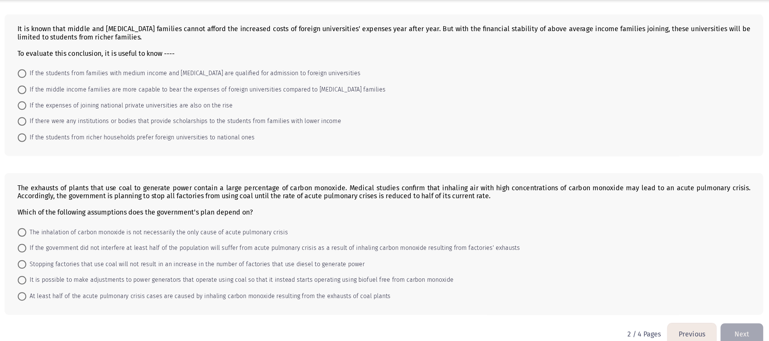
click at [110, 227] on span "At least half of the acute pulmonary crisis cases are caused by inhaling carbon…" at bounding box center [236, 287] width 324 height 9
click at [74, 227] on input "At least half of the acute pulmonary crisis cases are caused by inhaling carbon…" at bounding box center [70, 287] width 8 height 8
radio input "true"
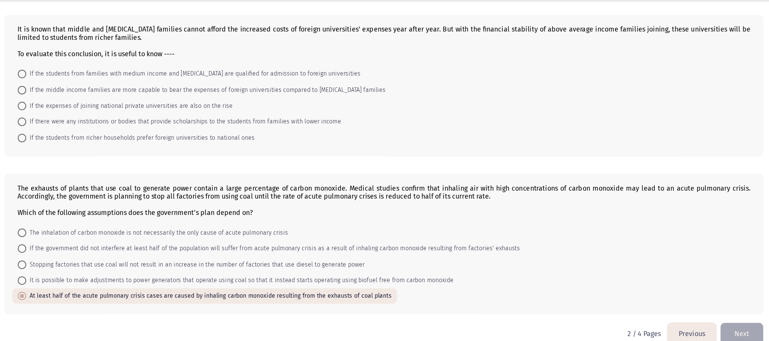
click at [113, 134] on span "If there were any institutions or bodies that provide scholarships to the stude…" at bounding box center [214, 131] width 280 height 9
click at [74, 134] on input "If there were any institutions or bodies that provide scholarships to the stude…" at bounding box center [70, 132] width 8 height 8
radio input "true"
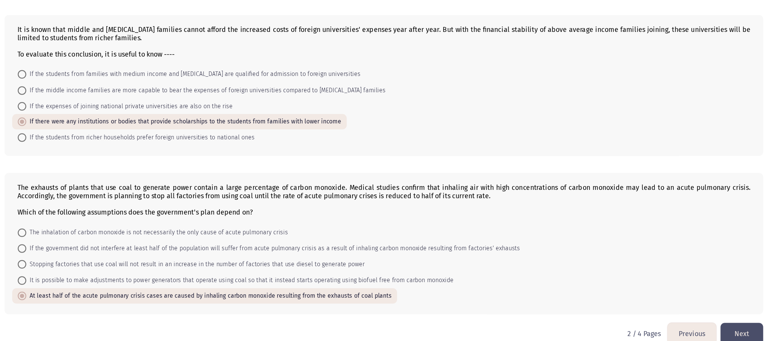
scroll to position [247, 0]
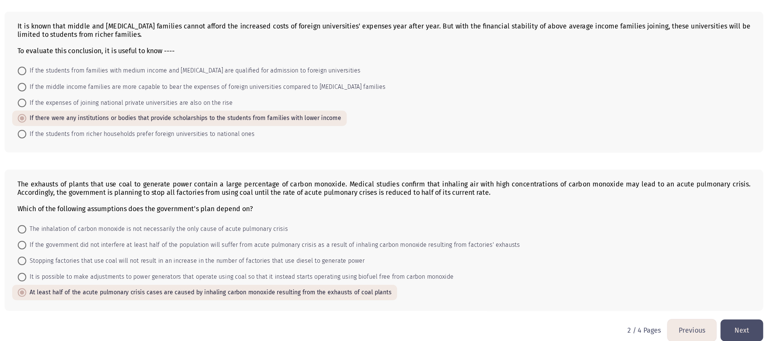
click at [518, 227] on button "Next" at bounding box center [711, 331] width 38 height 19
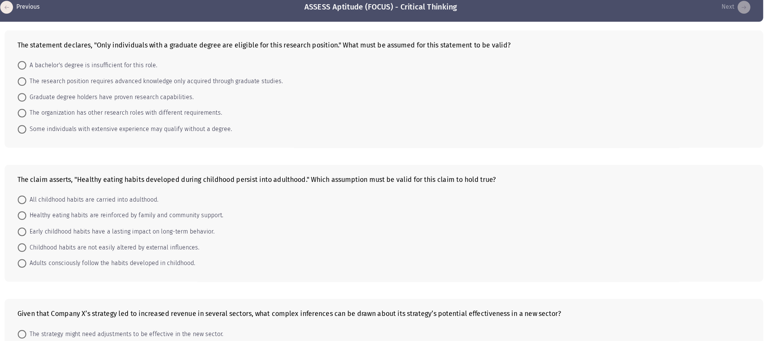
scroll to position [0, 0]
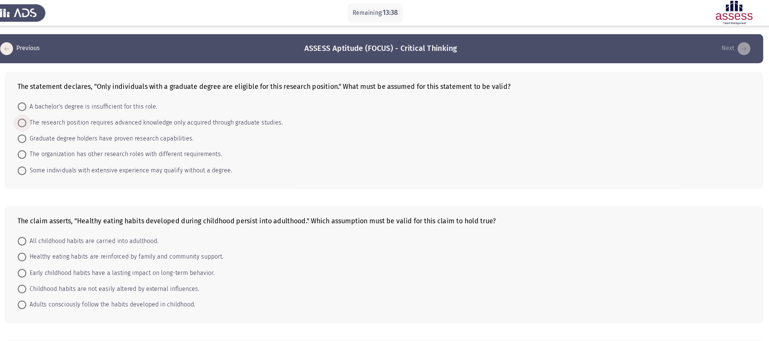
click at [169, 107] on span "The research position requires advanced knowledge only acquired through graduat…" at bounding box center [188, 109] width 228 height 9
click at [74, 107] on input "The research position requires advanced knowledge only acquired through graduat…" at bounding box center [70, 110] width 8 height 8
radio input "true"
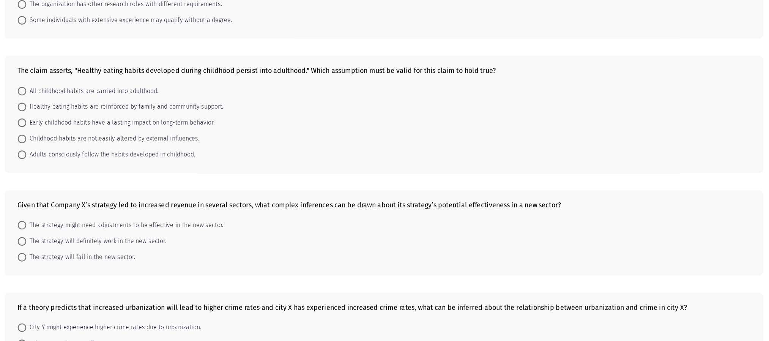
scroll to position [125, 0]
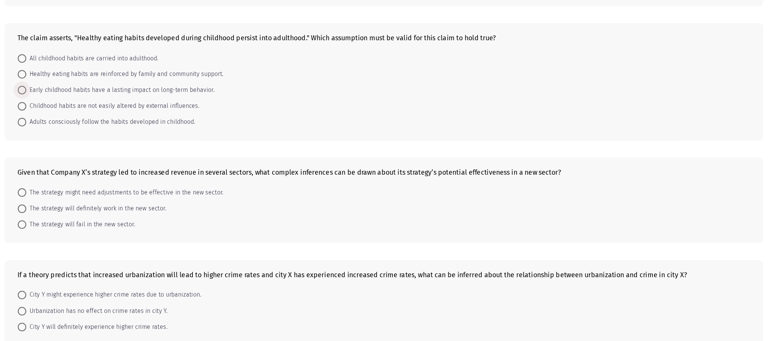
click at [137, 119] on span "Early childhood habits have a lasting impact on long-term behavior." at bounding box center [157, 117] width 167 height 9
click at [74, 119] on input "Early childhood habits have a lasting impact on long-term behavior." at bounding box center [70, 118] width 8 height 8
radio input "true"
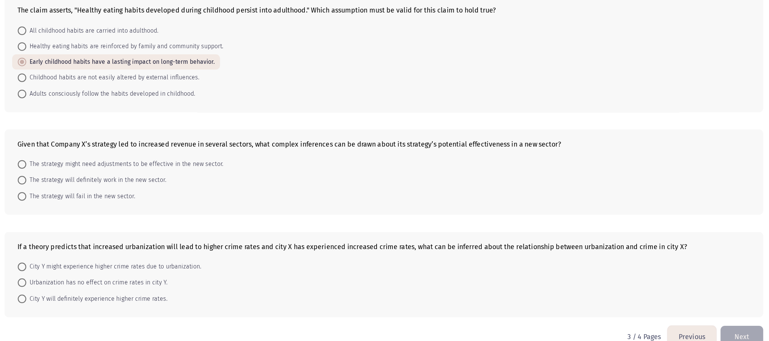
scroll to position [165, 0]
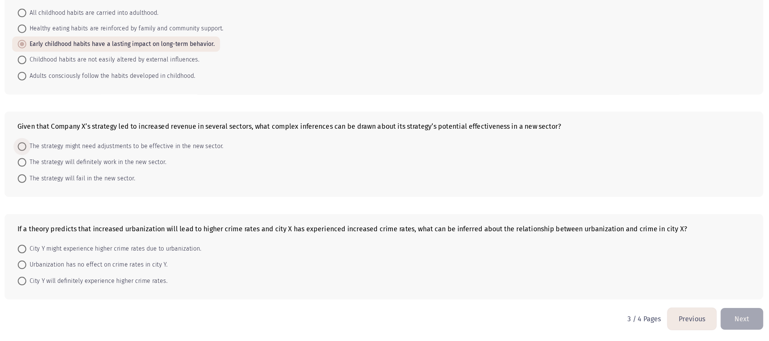
click at [159, 167] on span "The strategy might need adjustments to be effective in the new sector." at bounding box center [161, 167] width 175 height 9
click at [74, 167] on input "The strategy might need adjustments to be effective in the new sector." at bounding box center [70, 168] width 8 height 8
radio input "true"
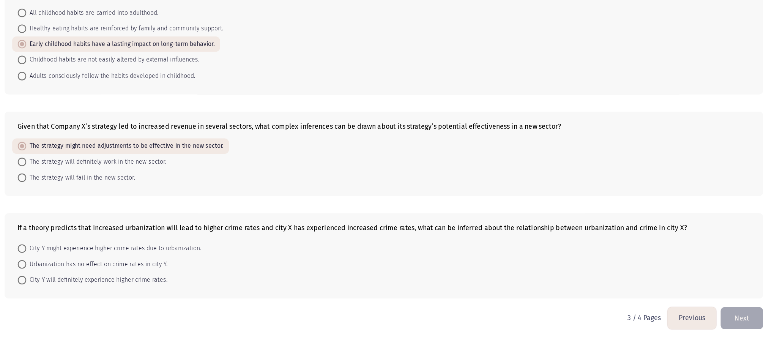
click at [146, 227] on span "City Y might experience higher crime rates due to urbanization." at bounding box center [152, 258] width 156 height 9
click at [74, 227] on input "City Y might experience higher crime rates due to urbanization." at bounding box center [70, 259] width 8 height 8
radio input "true"
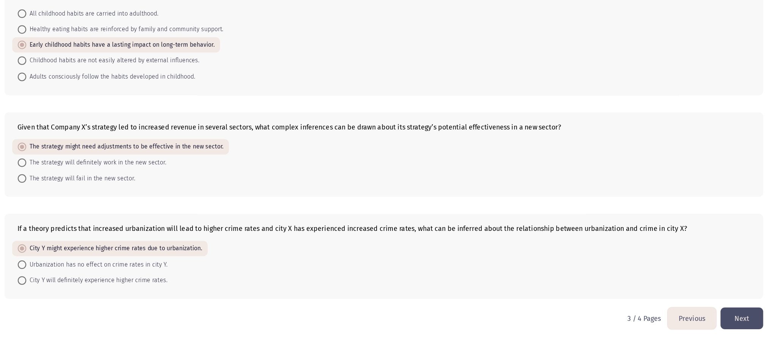
click at [518, 227] on button "Next" at bounding box center [711, 320] width 38 height 19
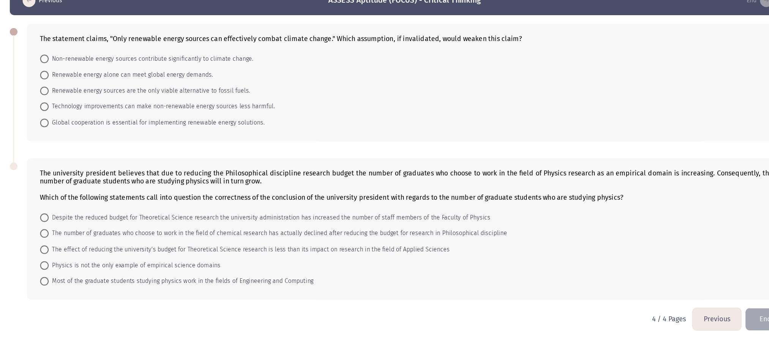
scroll to position [6, 0]
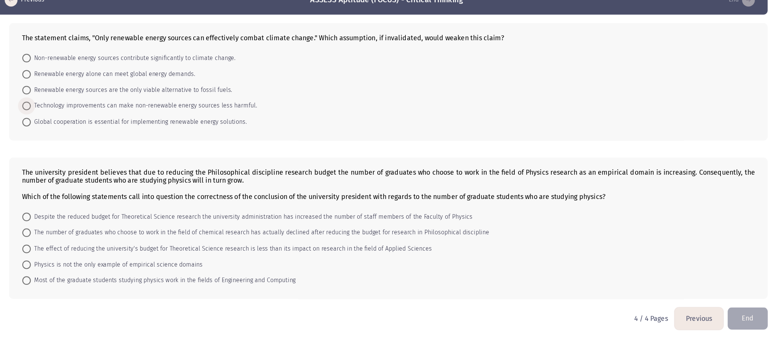
click at [134, 134] on span "Technology improvements can make non-renewable energy sources less harmful." at bounding box center [174, 131] width 201 height 9
click at [74, 134] on input "Technology improvements can make non-renewable energy sources less harmful." at bounding box center [70, 132] width 8 height 8
radio input "true"
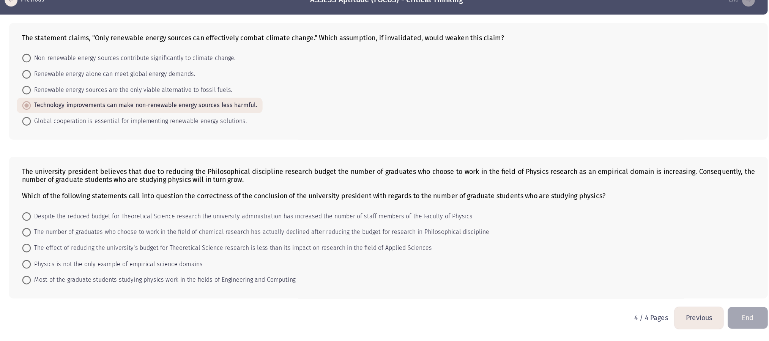
scroll to position [4, 0]
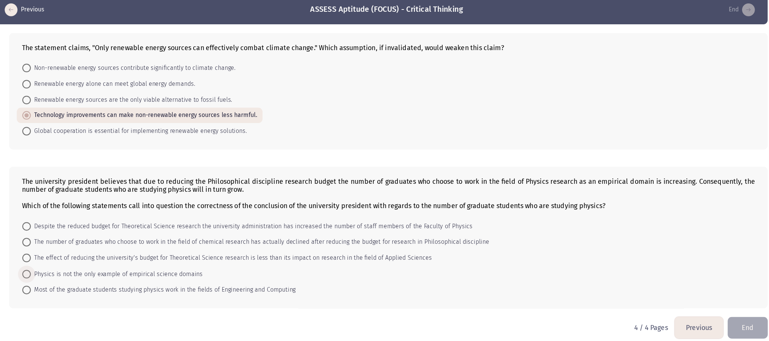
click at [201, 227] on span "Physics is not the only example of empirical science domains" at bounding box center [150, 274] width 153 height 9
click at [74, 227] on input "Physics is not the only example of empirical science domains" at bounding box center [70, 275] width 8 height 8
radio input "true"
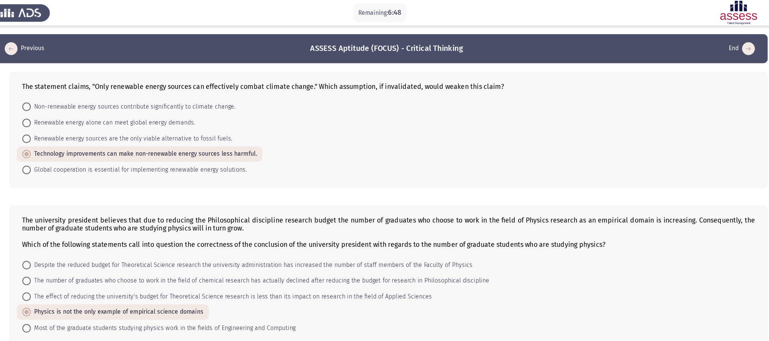
scroll to position [5, 0]
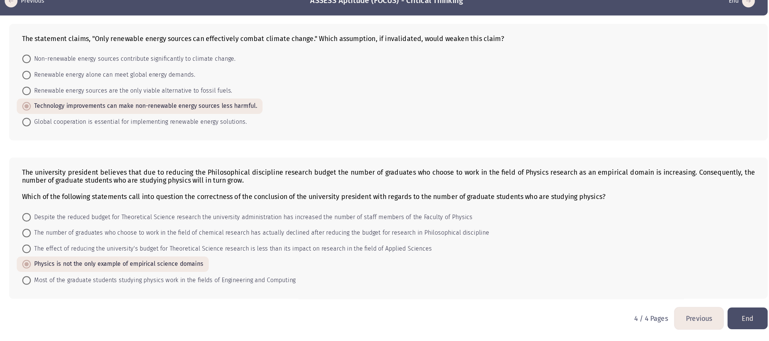
click at [518, 227] on button "Previous" at bounding box center [668, 320] width 43 height 19
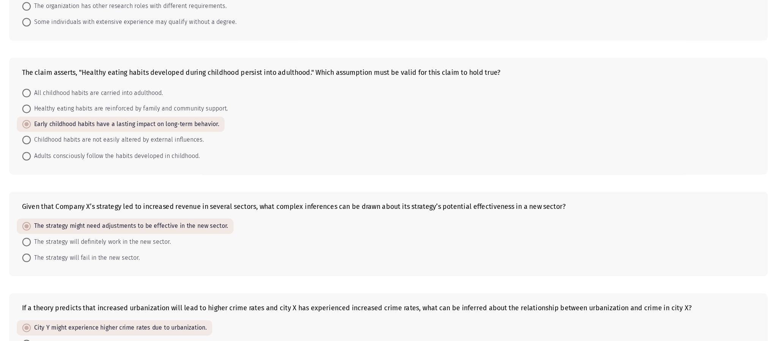
scroll to position [164, 0]
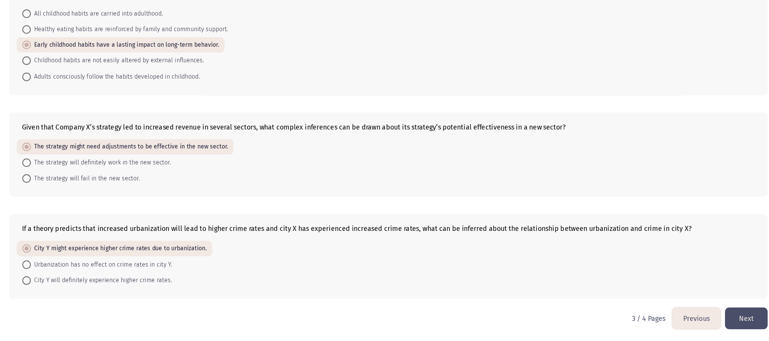
click at [518, 227] on button "Previous" at bounding box center [666, 320] width 43 height 19
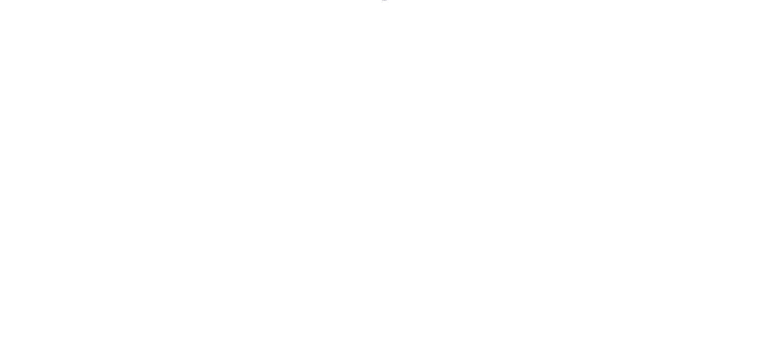
scroll to position [0, 0]
click at [518, 57] on html at bounding box center [389, 28] width 778 height 57
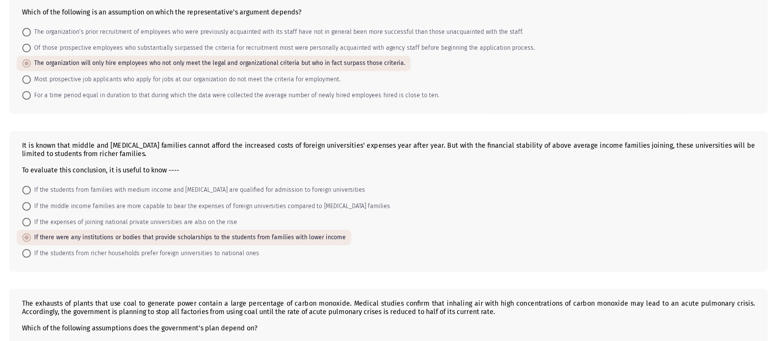
scroll to position [259, 0]
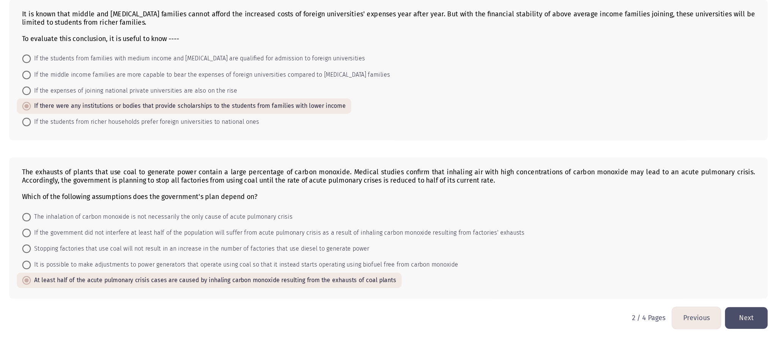
click at [518, 227] on button "Previous" at bounding box center [666, 320] width 43 height 19
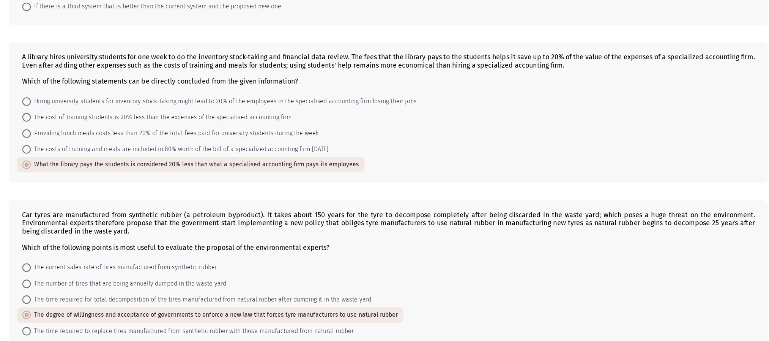
scroll to position [302, 0]
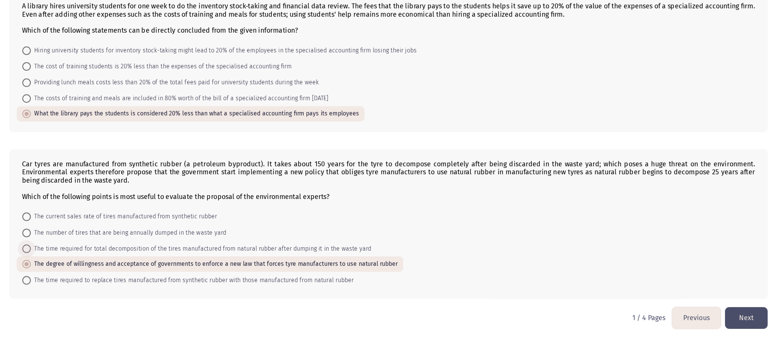
click at [168, 227] on span "The time required for total decomposition of the tires manufactured from natura…" at bounding box center [225, 258] width 303 height 9
click at [74, 227] on input "The time required for total decomposition of the tires manufactured from natura…" at bounding box center [70, 259] width 8 height 8
radio input "true"
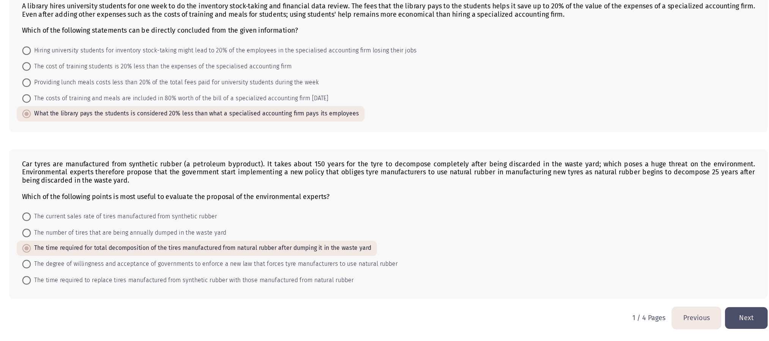
click at [518, 227] on button "Next" at bounding box center [711, 320] width 38 height 19
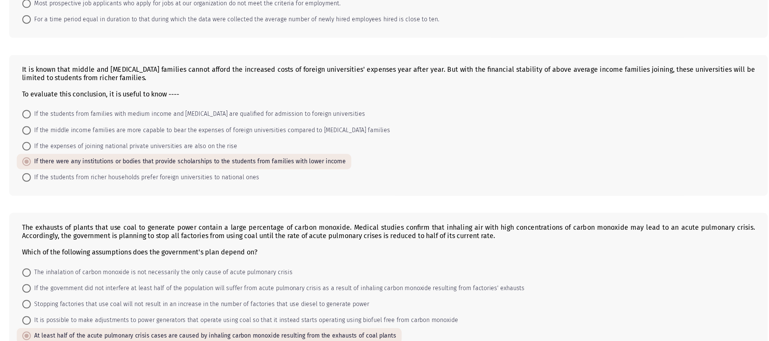
scroll to position [259, 0]
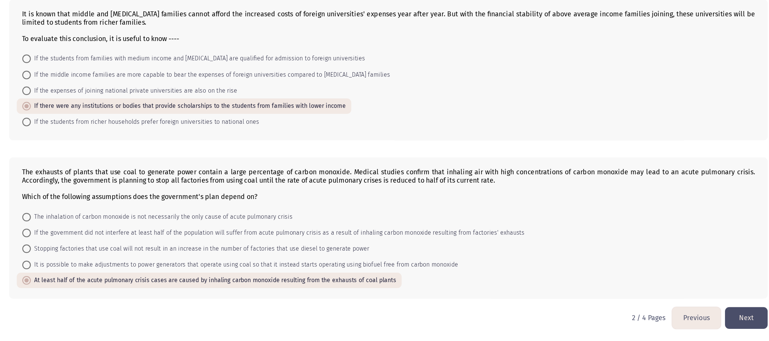
click at [518, 227] on button "Next" at bounding box center [711, 320] width 38 height 19
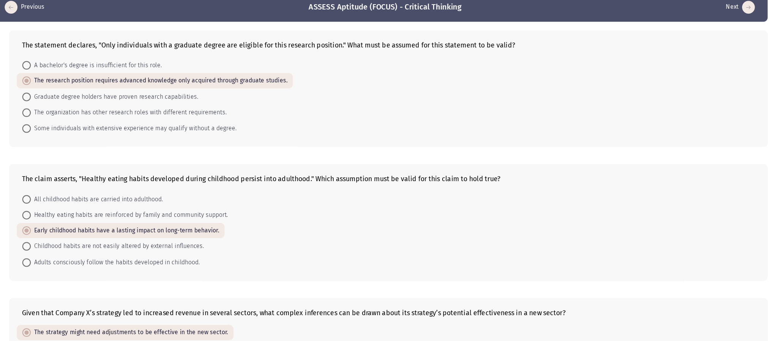
scroll to position [164, 0]
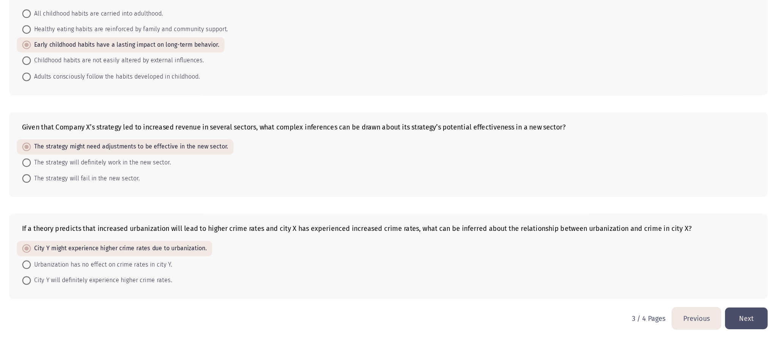
click at [518, 227] on button "Next" at bounding box center [711, 320] width 38 height 19
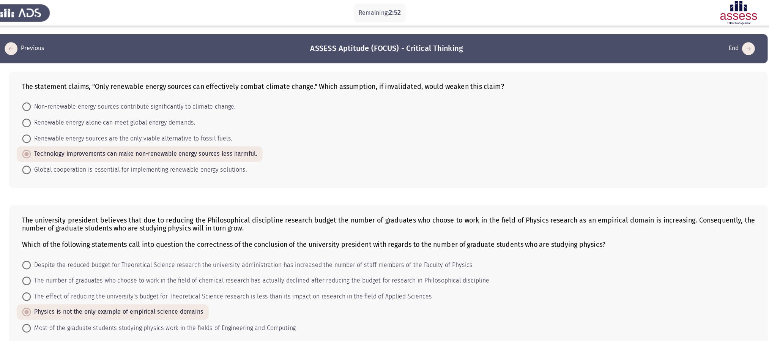
scroll to position [5, 0]
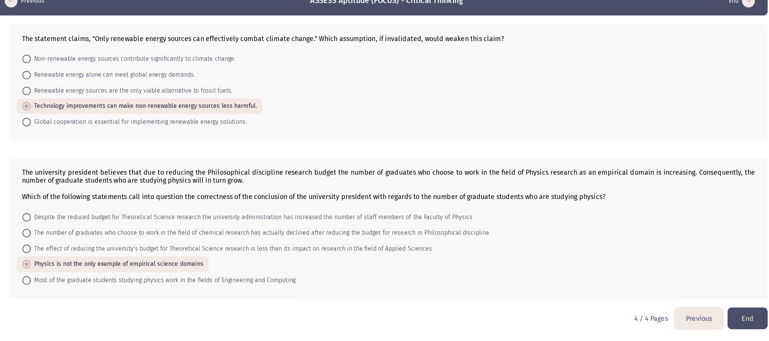
click at [518, 227] on button "End" at bounding box center [712, 320] width 36 height 19
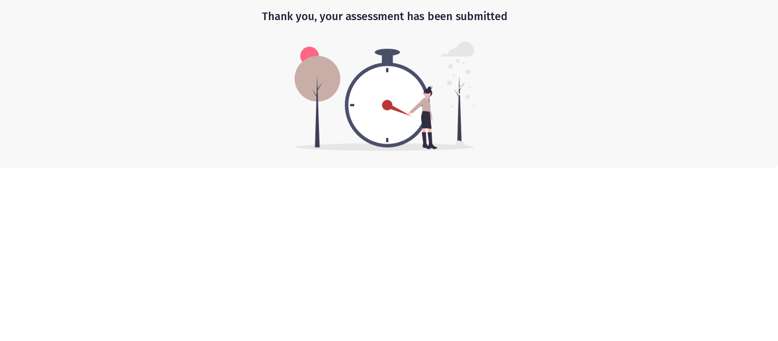
scroll to position [0, 0]
